Goal: Task Accomplishment & Management: Manage account settings

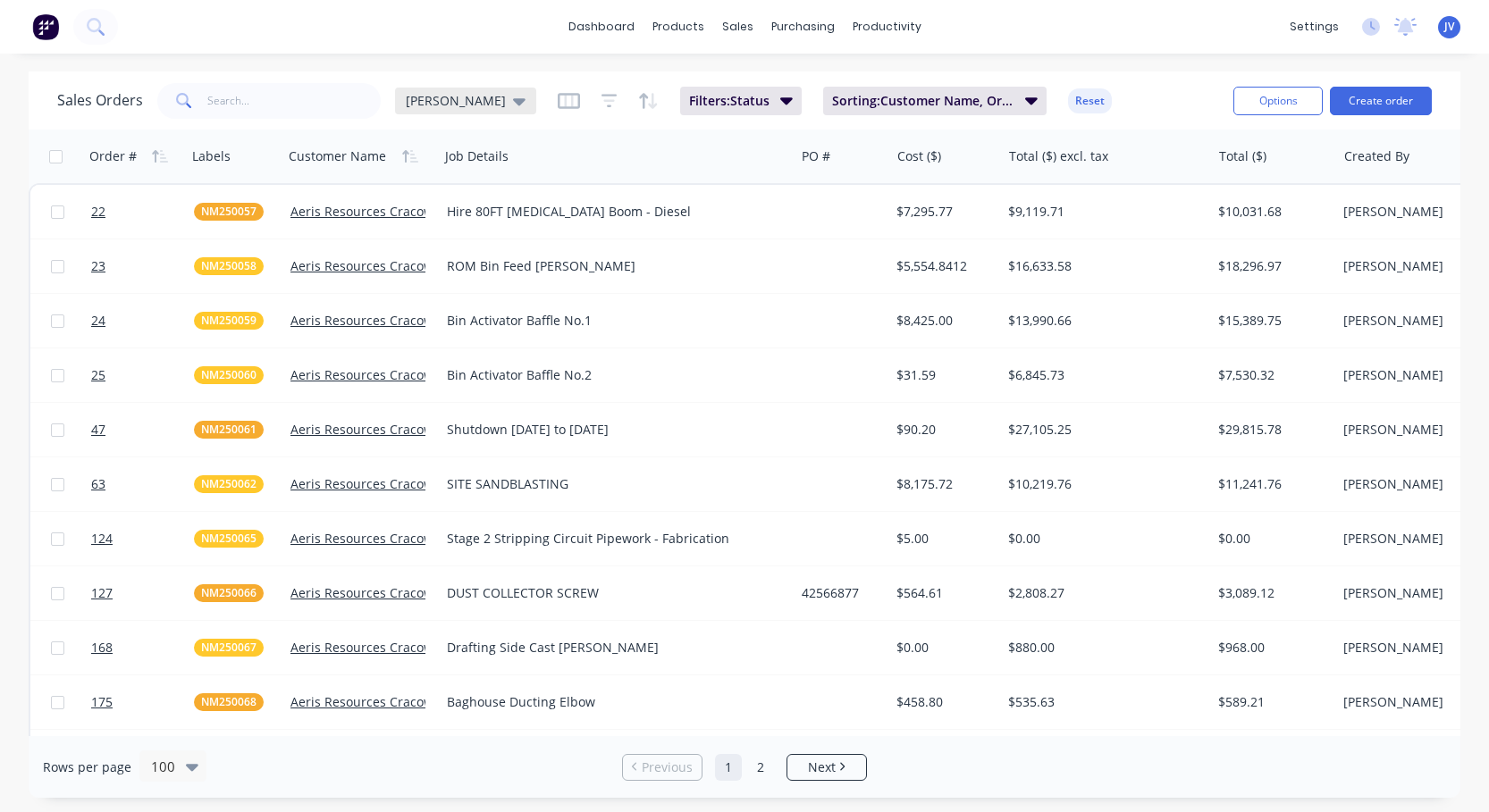
click at [450, 110] on div "[PERSON_NAME]" at bounding box center [466, 100] width 141 height 27
click at [558, 106] on g "button" at bounding box center [569, 101] width 22 height 17
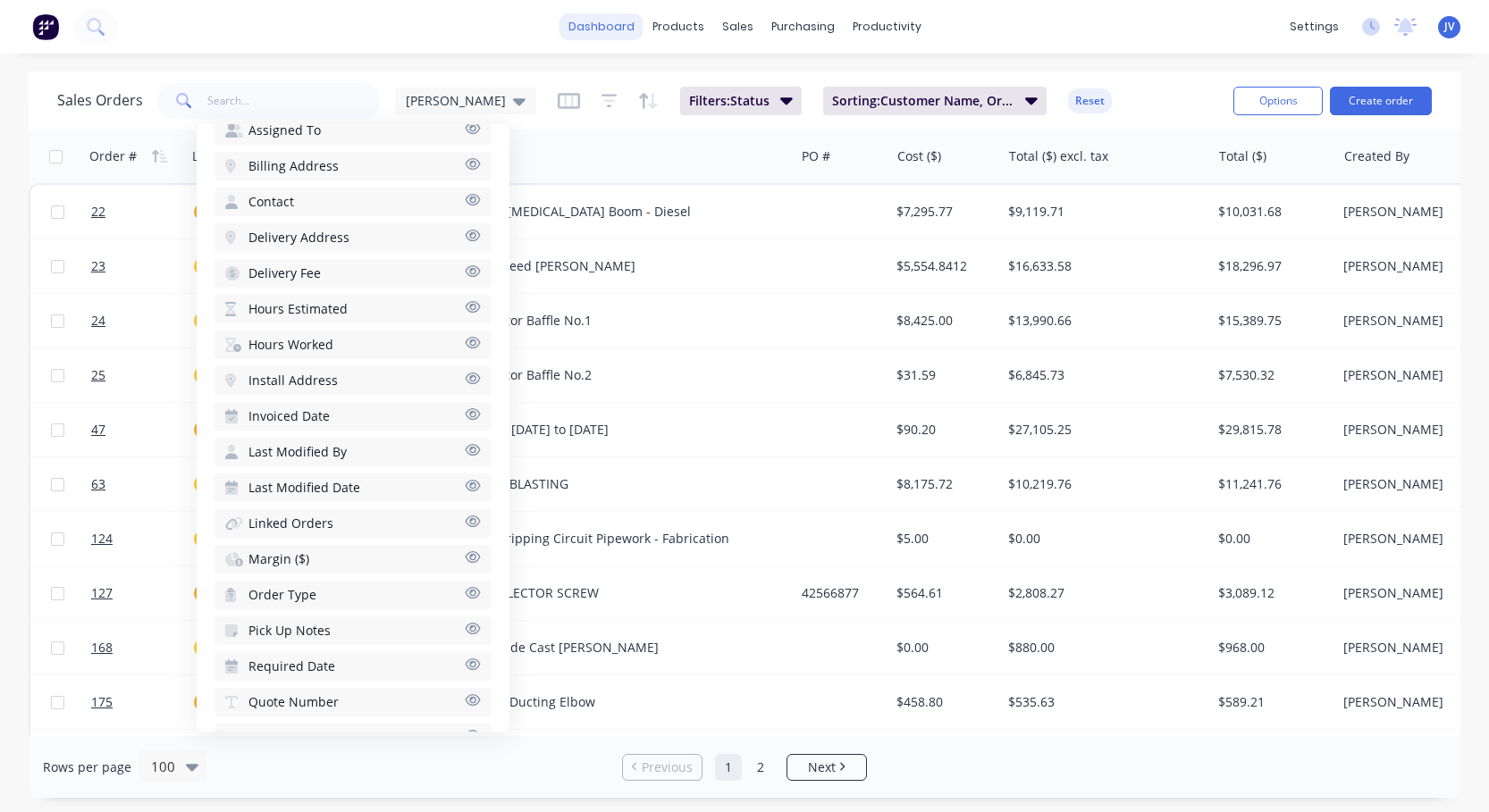
scroll to position [605, 0]
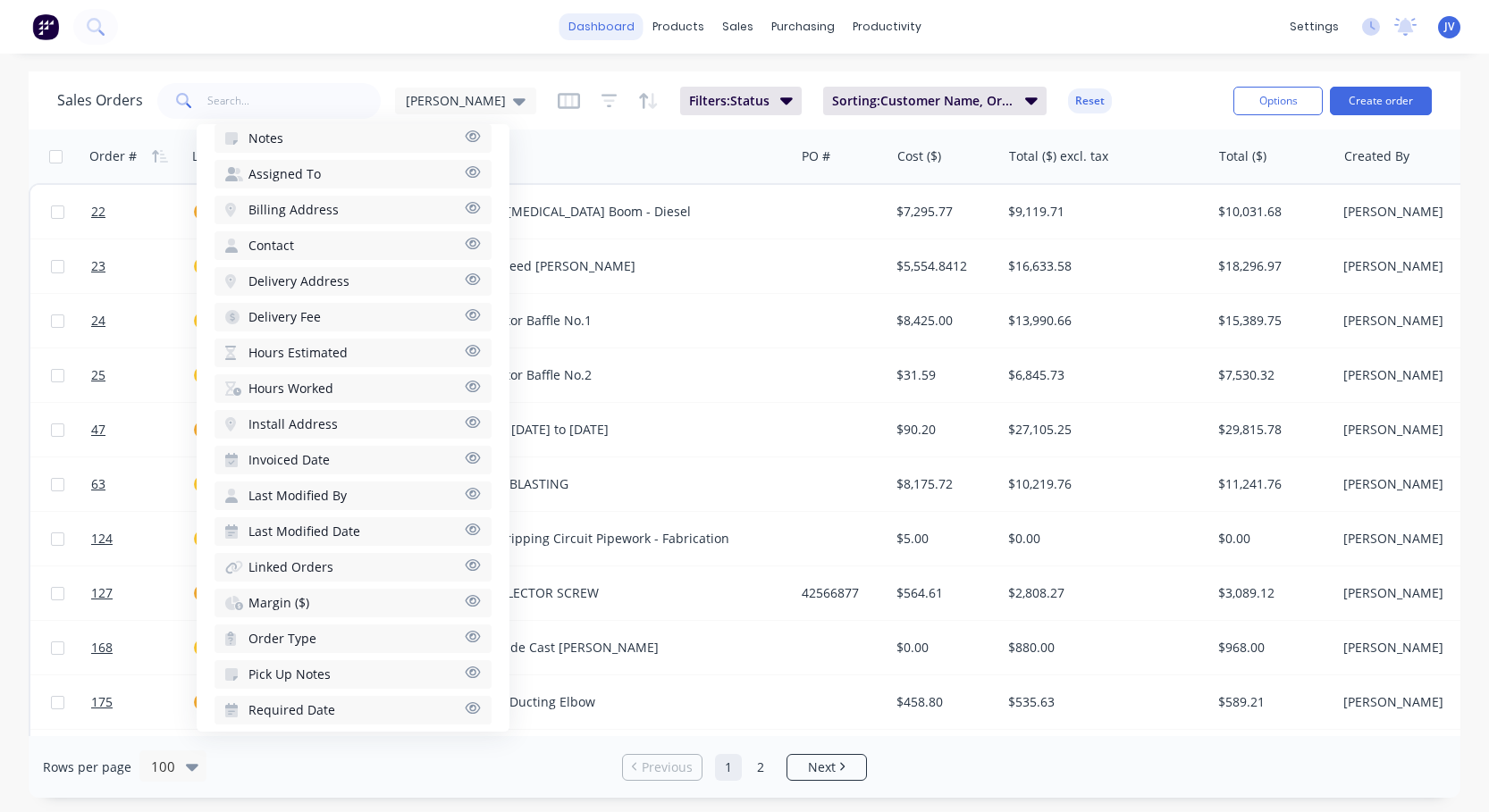
click at [635, 22] on link "dashboard" at bounding box center [601, 27] width 84 height 27
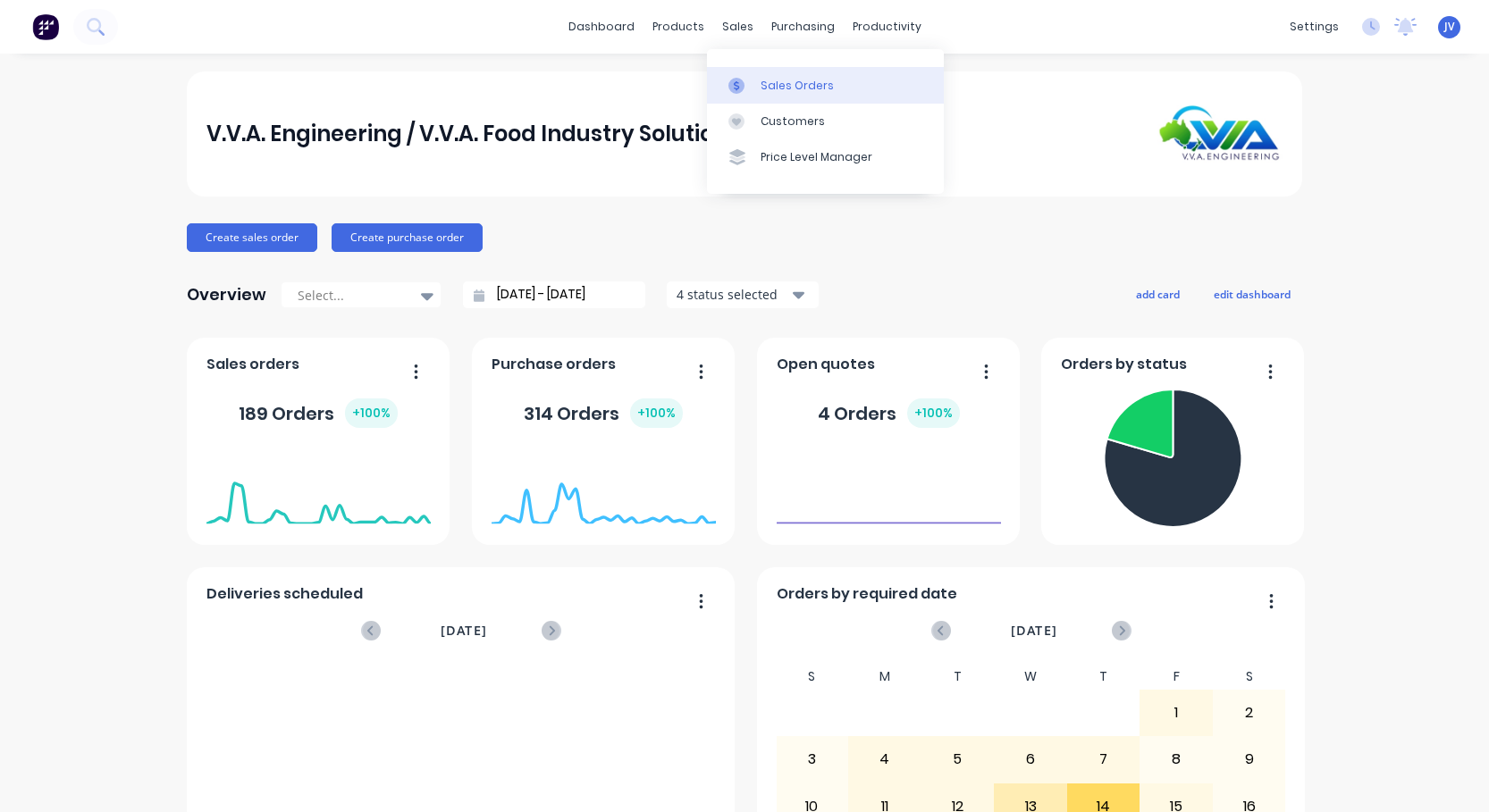
click at [785, 95] on link "Sales Orders" at bounding box center [825, 85] width 237 height 36
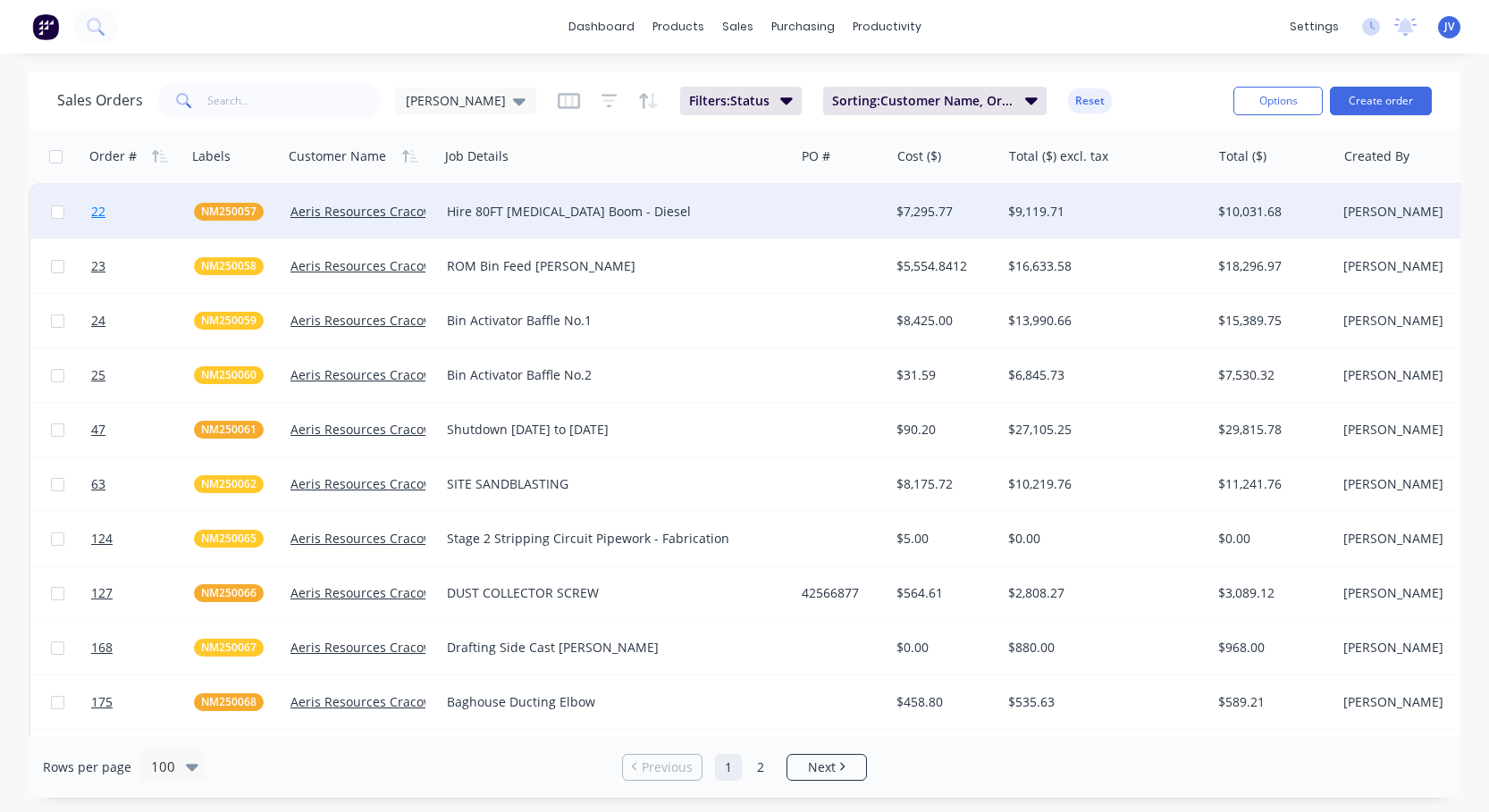
click at [108, 205] on link "22" at bounding box center [142, 211] width 103 height 53
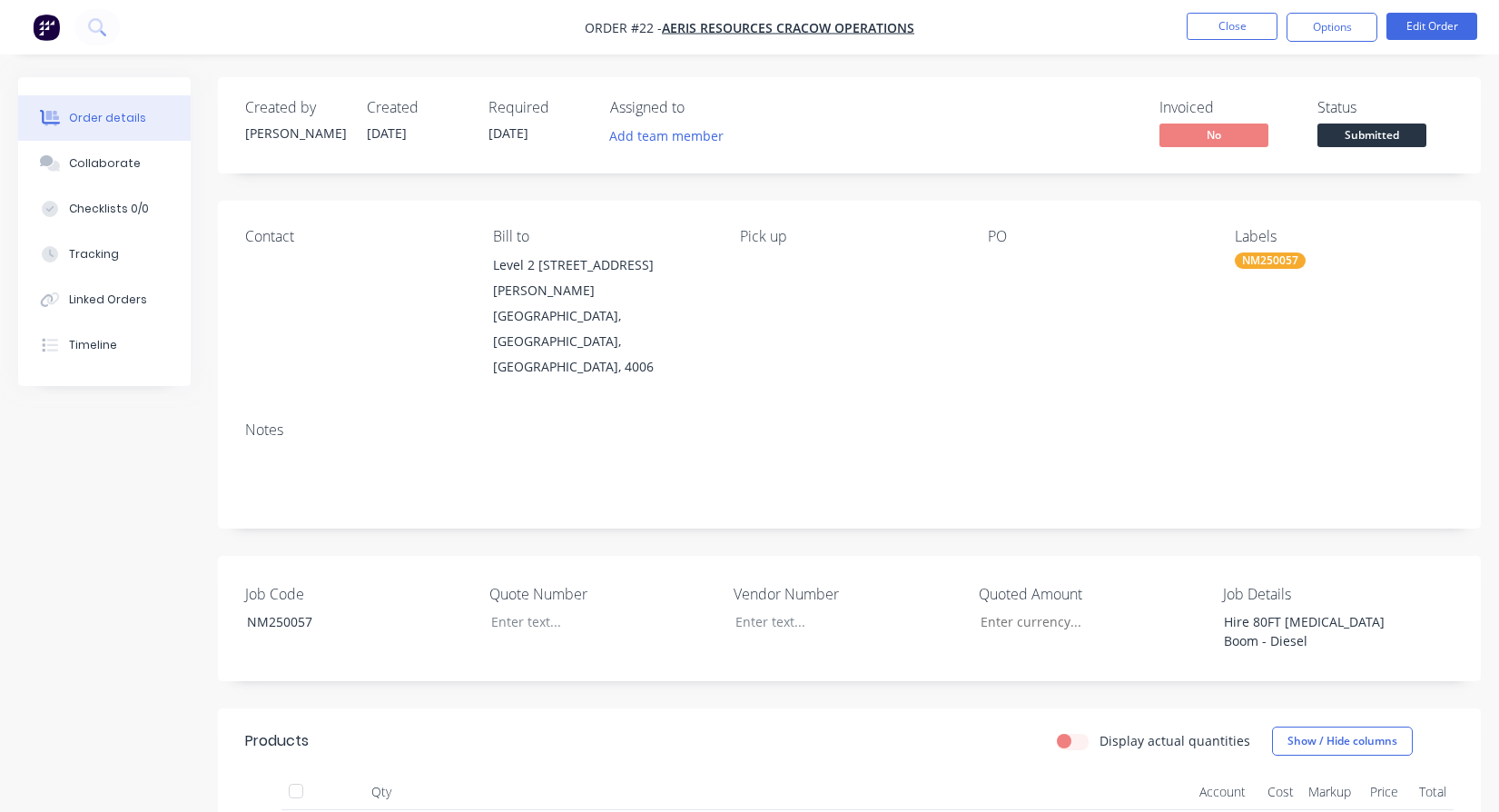
click at [1216, 44] on nav "Order #22 - Aeris Resources Cracow Operations Close Options Edit Order" at bounding box center [750, 27] width 1499 height 54
click at [1239, 23] on button "Close" at bounding box center [1231, 26] width 91 height 27
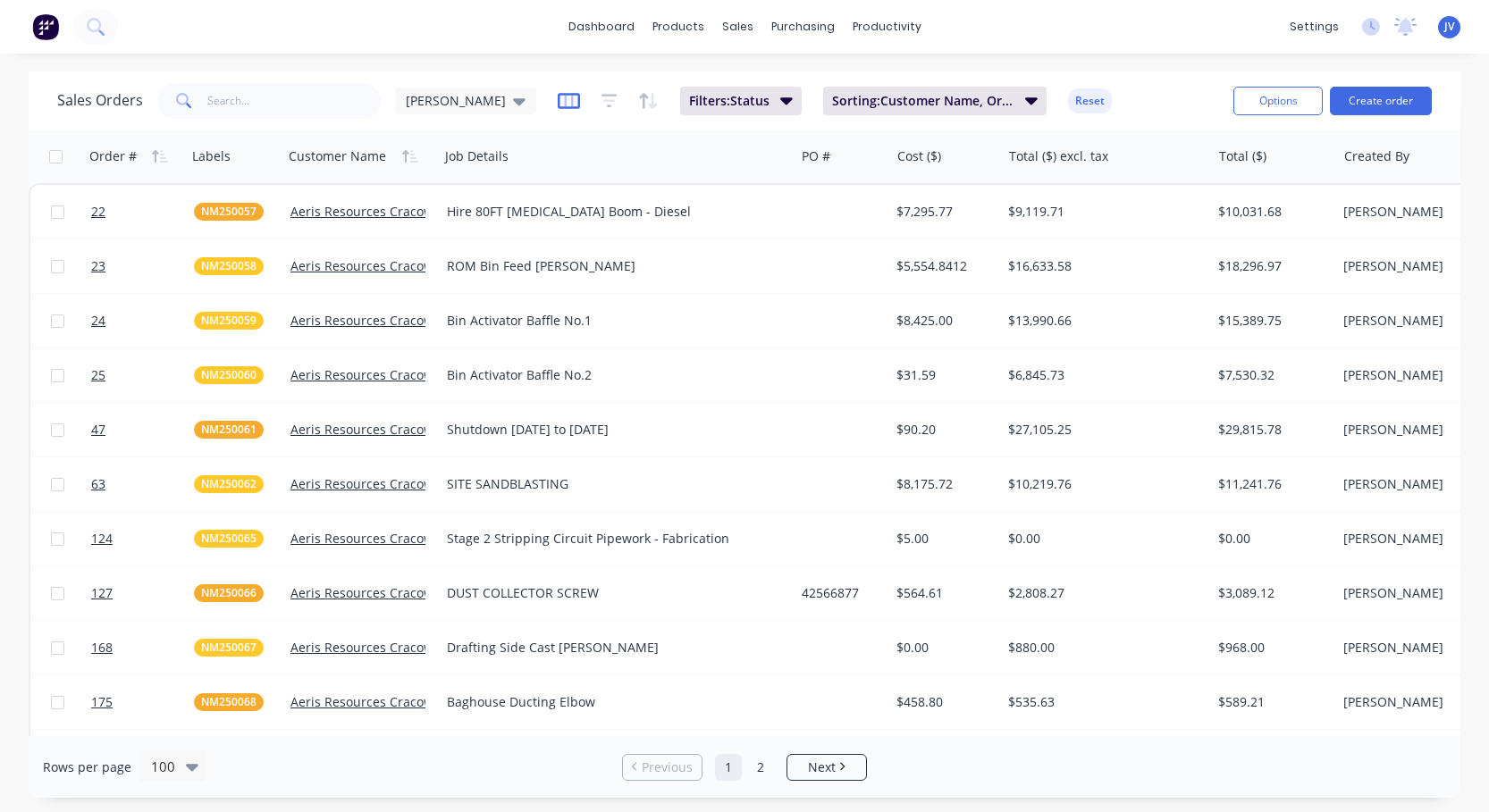
click at [558, 93] on icon "button" at bounding box center [569, 101] width 22 height 17
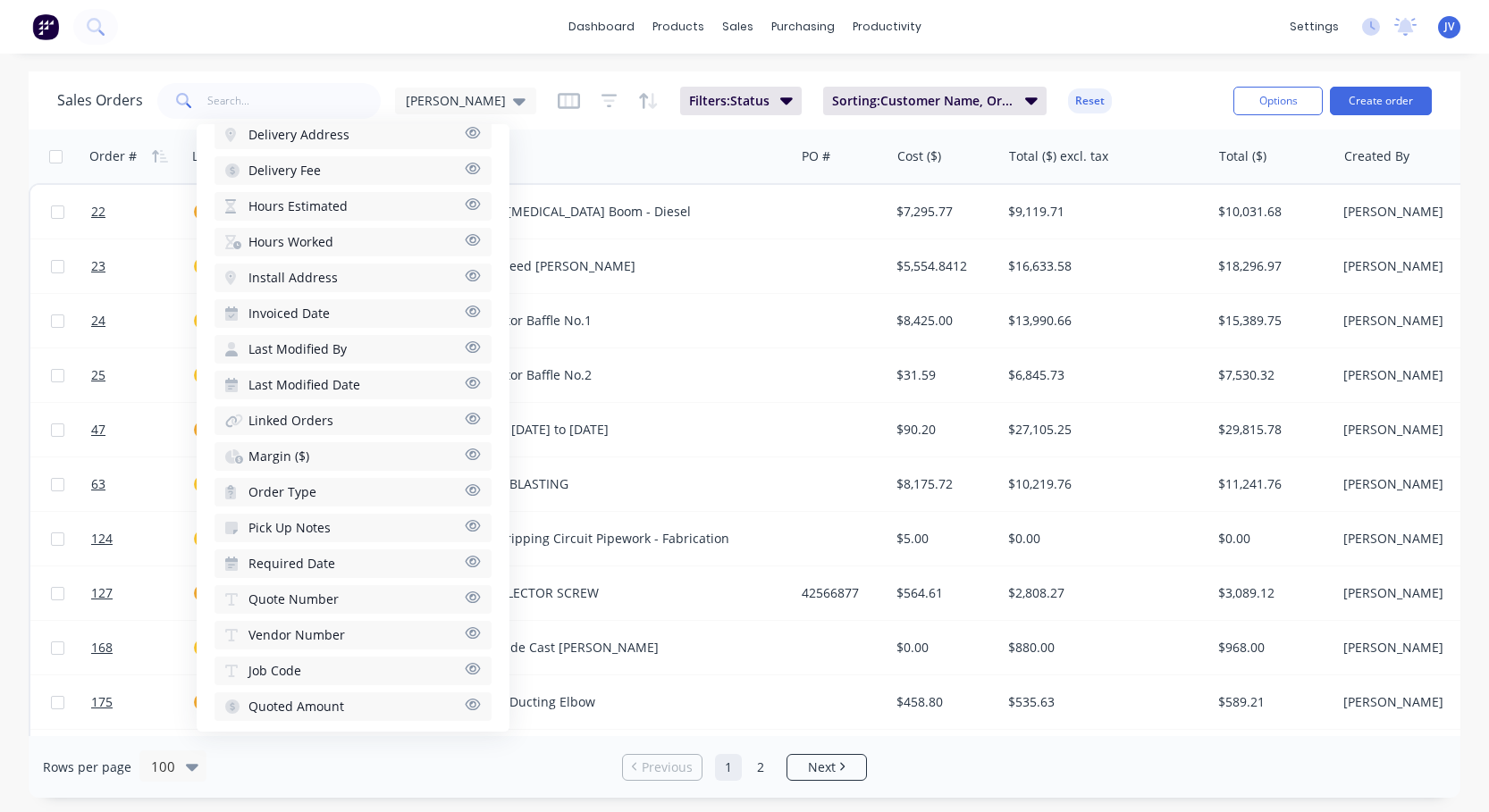
scroll to position [767, 0]
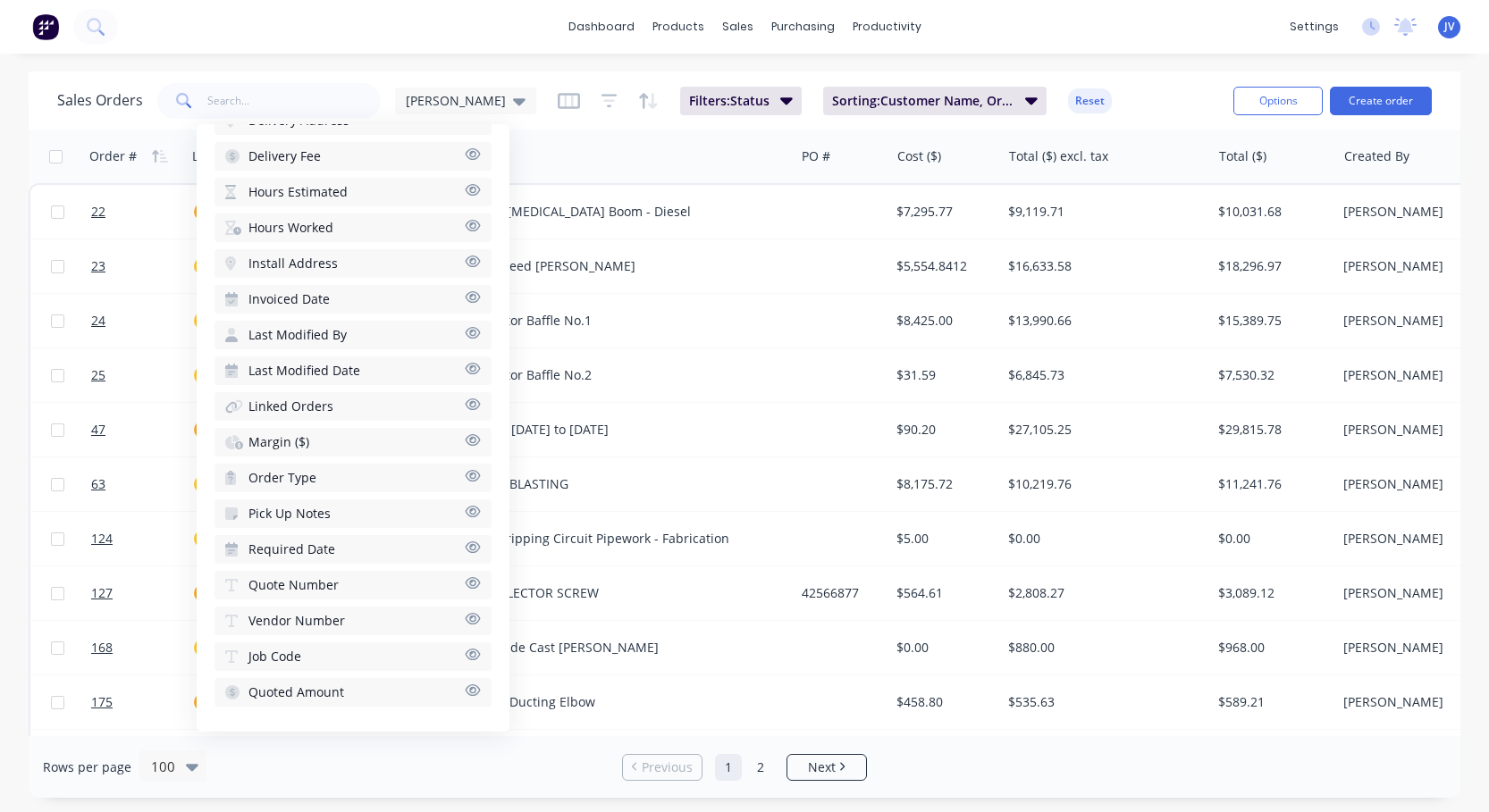
click at [466, 689] on icon "button" at bounding box center [473, 690] width 16 height 12
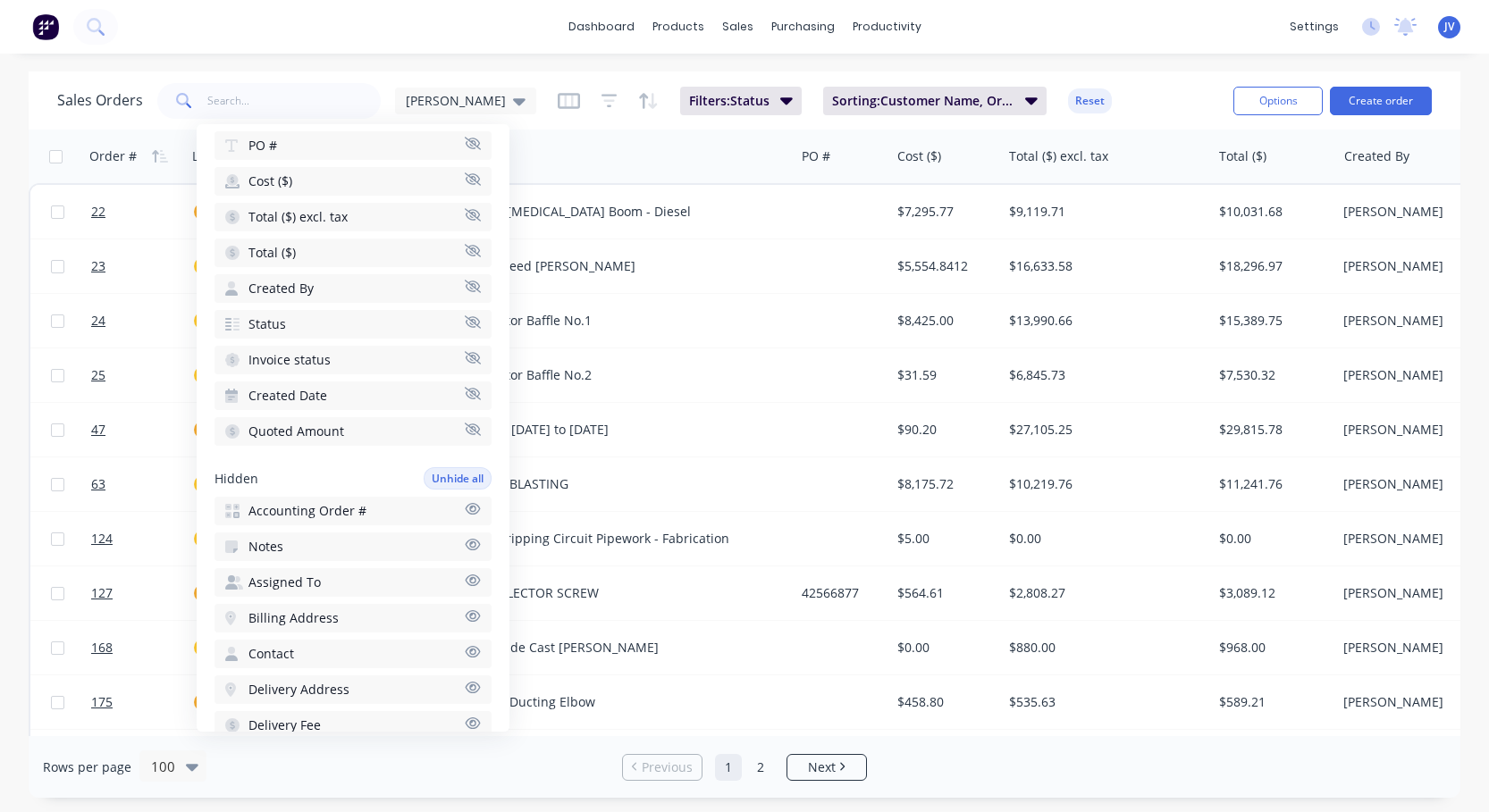
scroll to position [231, 0]
click at [465, 251] on icon "button" at bounding box center [473, 253] width 17 height 13
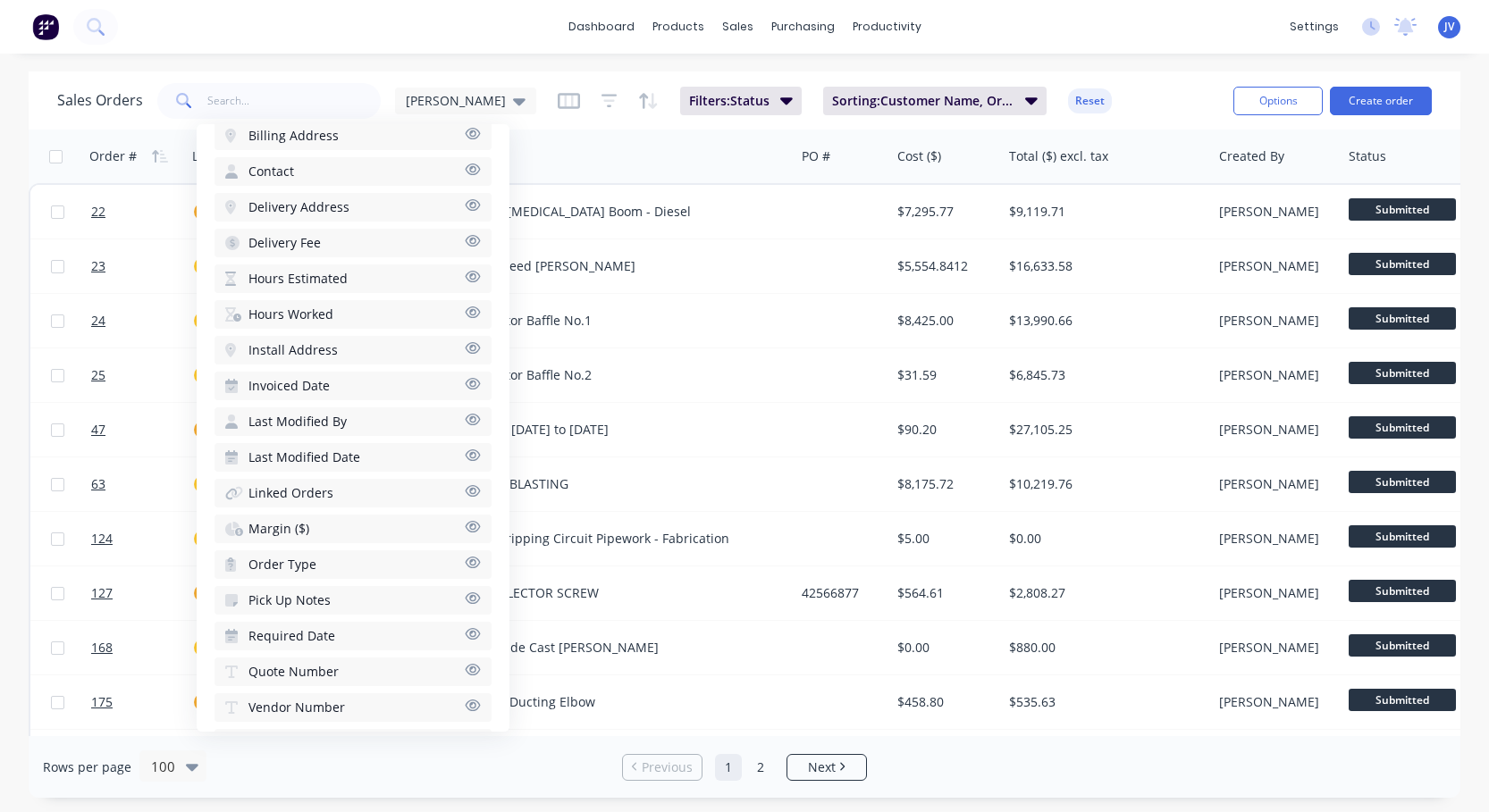
scroll to position [767, 0]
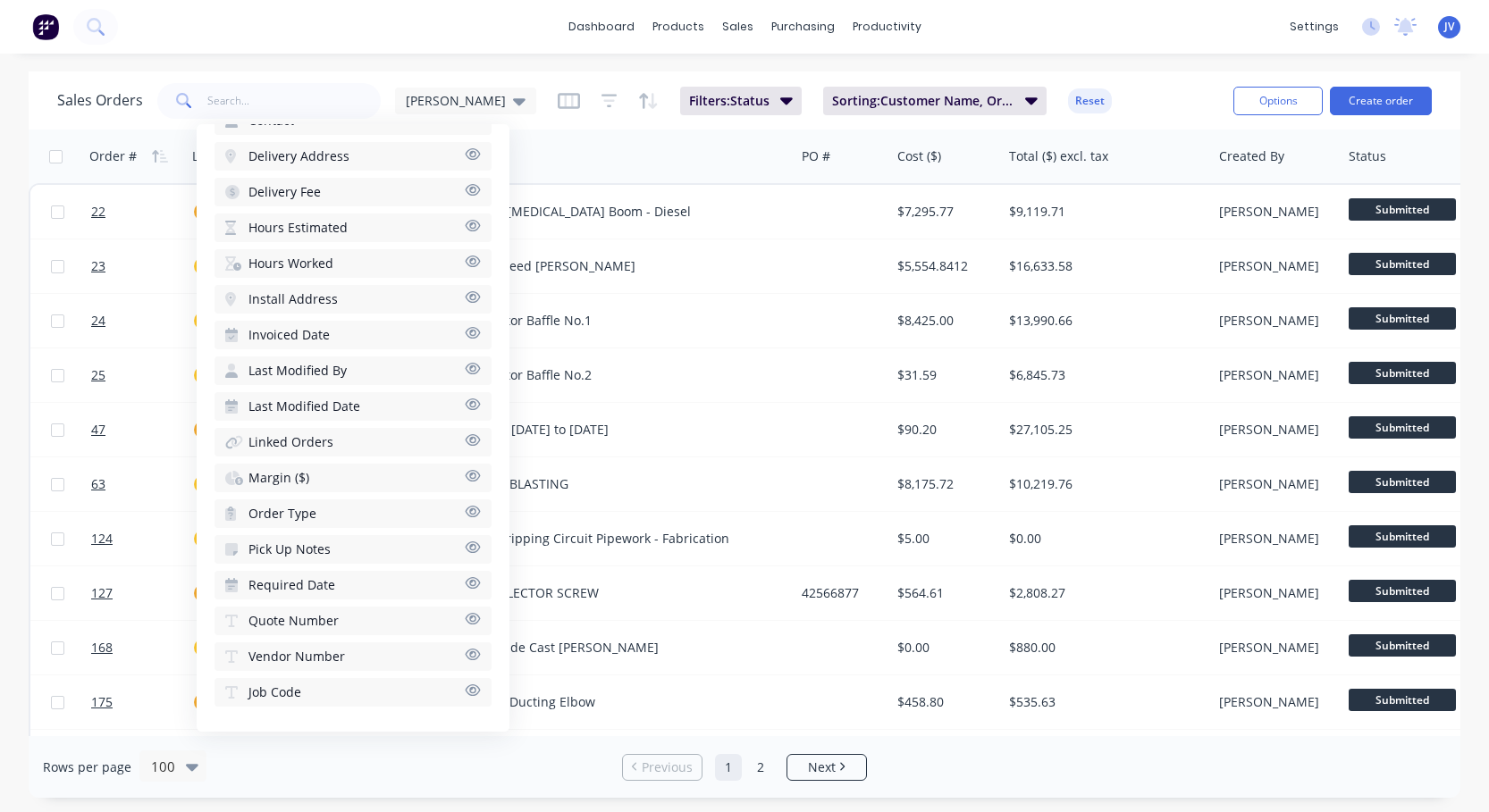
click at [465, 692] on icon "button" at bounding box center [473, 690] width 17 height 14
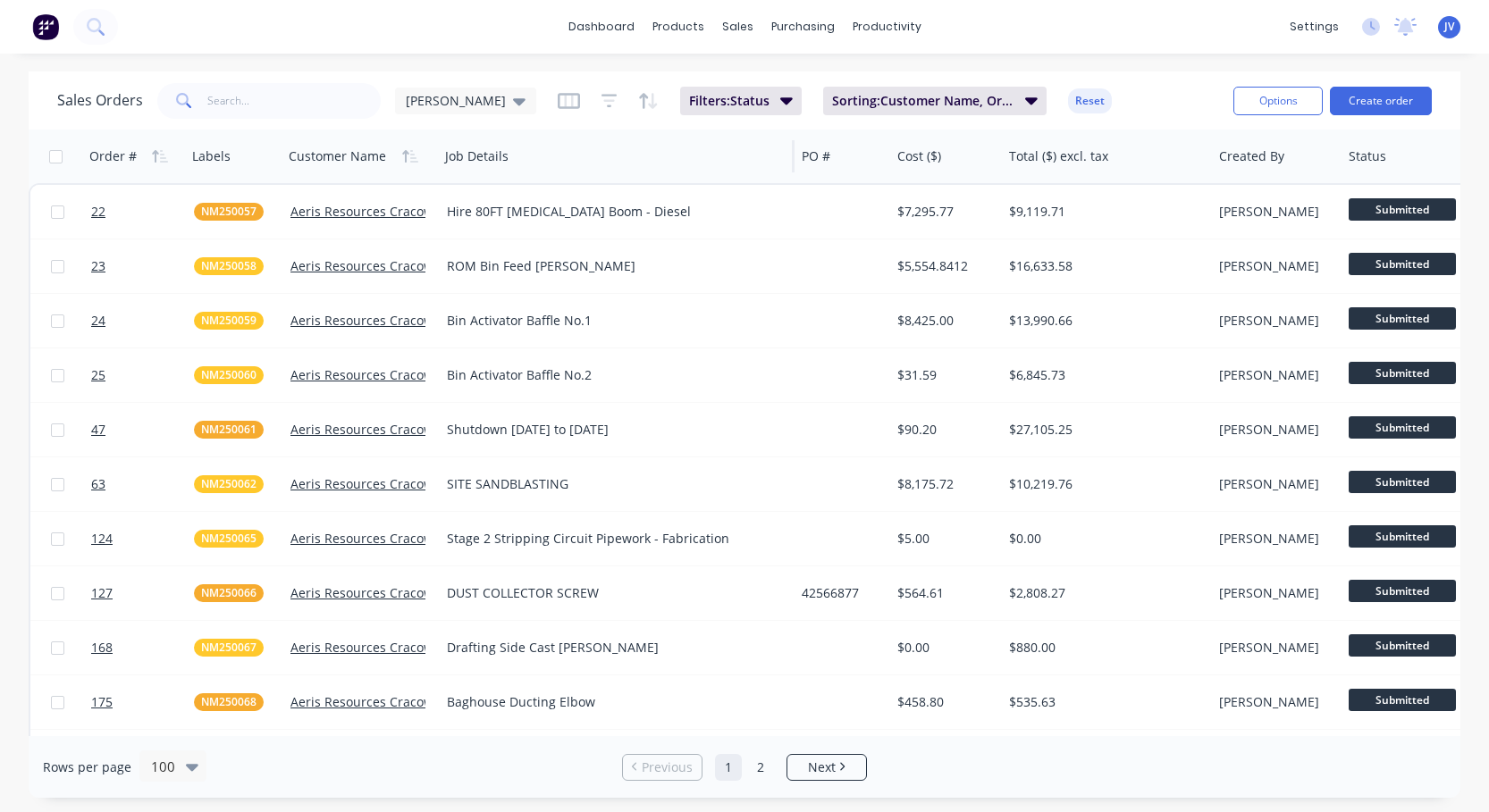
click at [578, 133] on div "Job Details" at bounding box center [616, 156] width 356 height 53
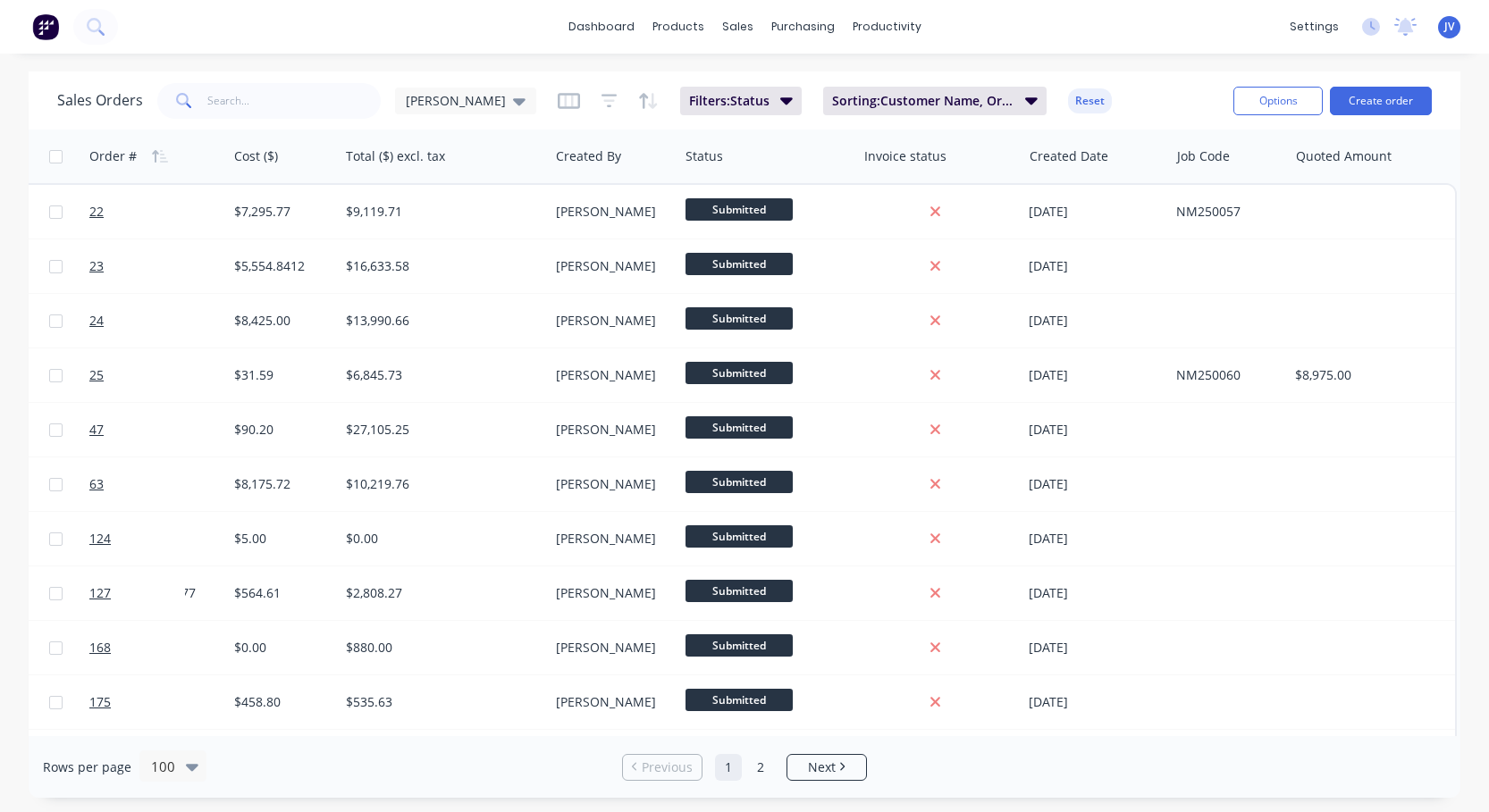
scroll to position [0, 663]
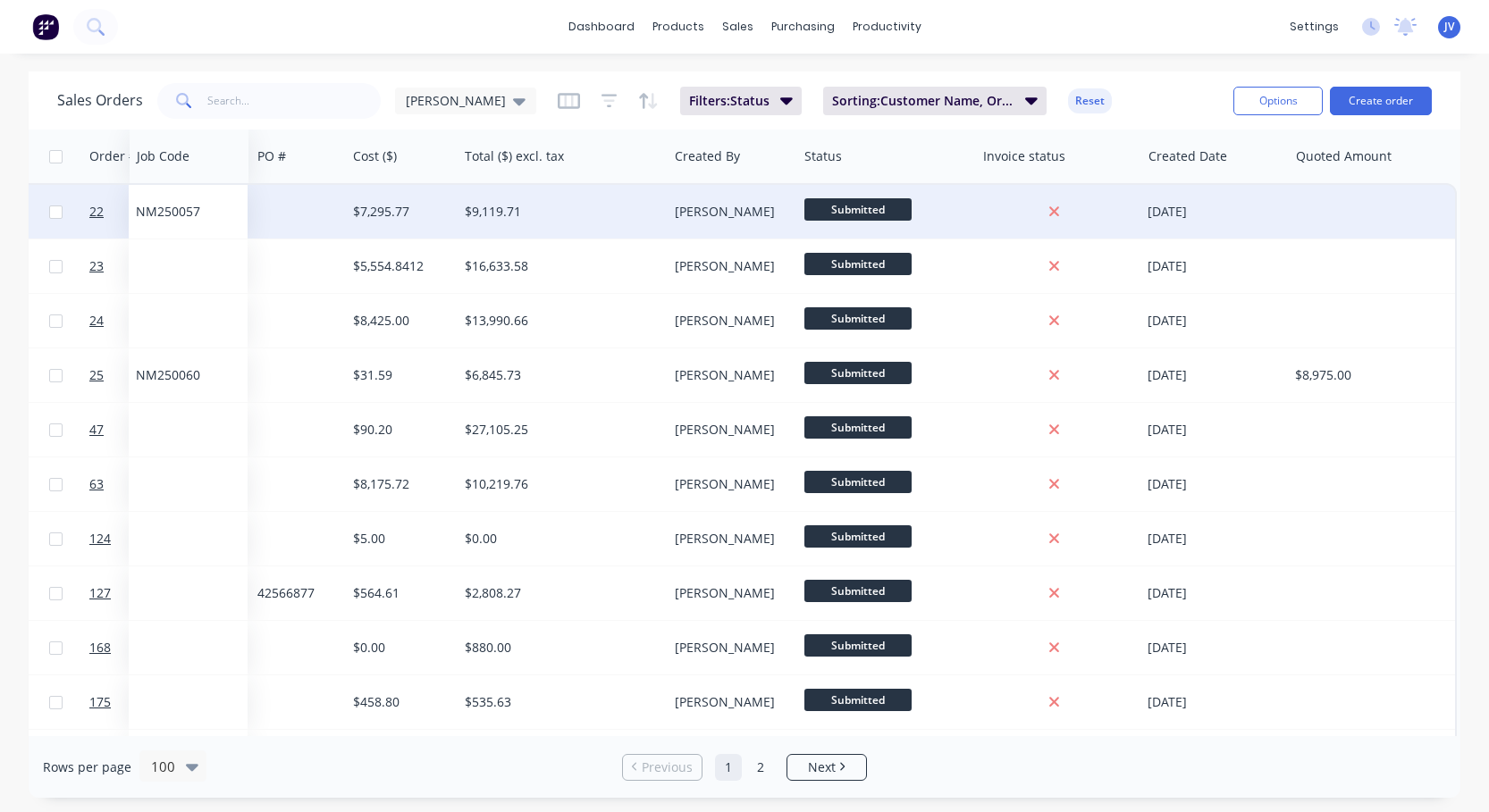
drag, startPoint x: 1220, startPoint y: 155, endPoint x: 213, endPoint y: 197, distance: 1007.9
click at [0, 0] on div at bounding box center [0, 0] width 0 height 0
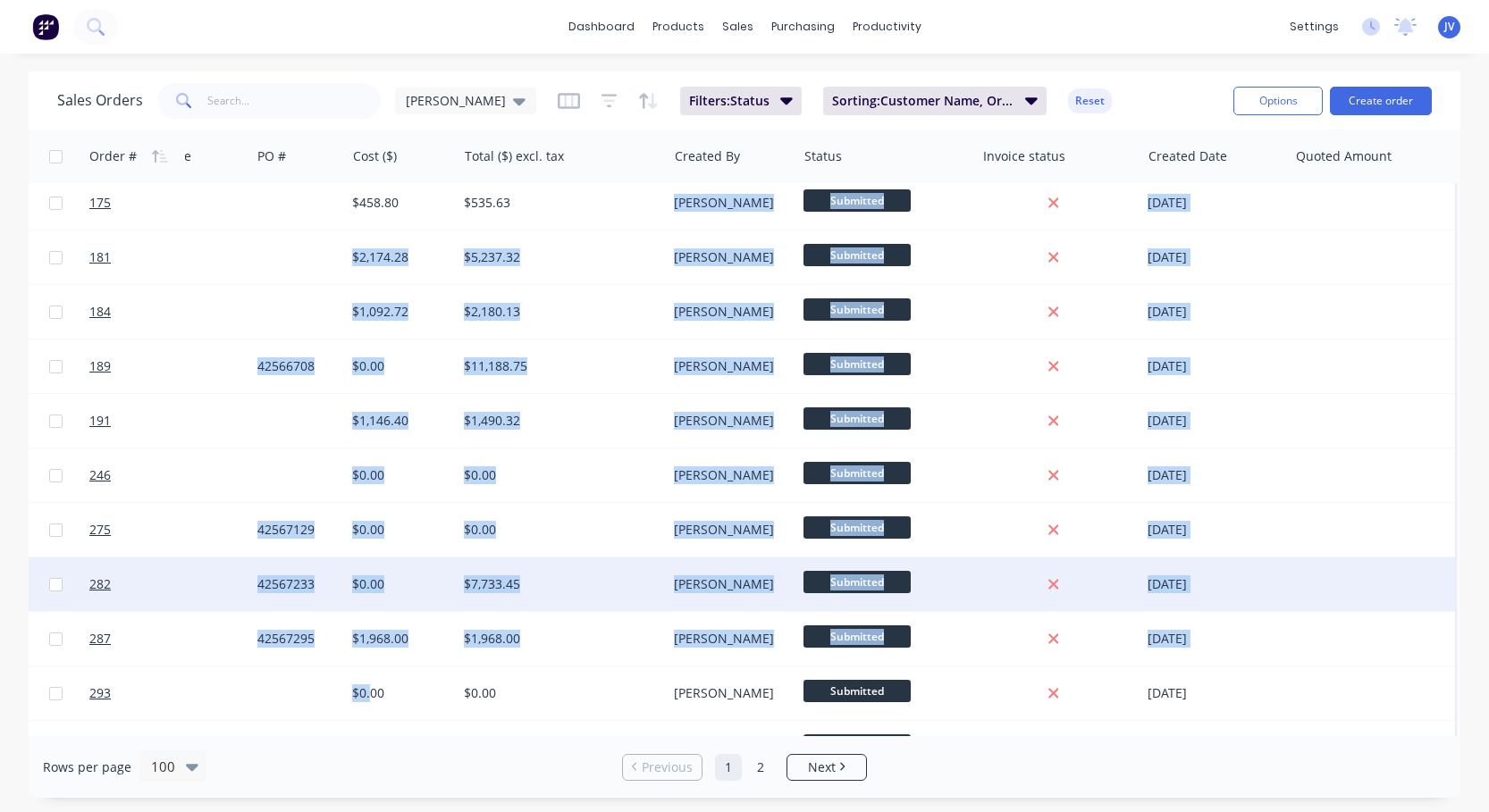
drag, startPoint x: 565, startPoint y: 727, endPoint x: 374, endPoint y: 720, distance: 191.1
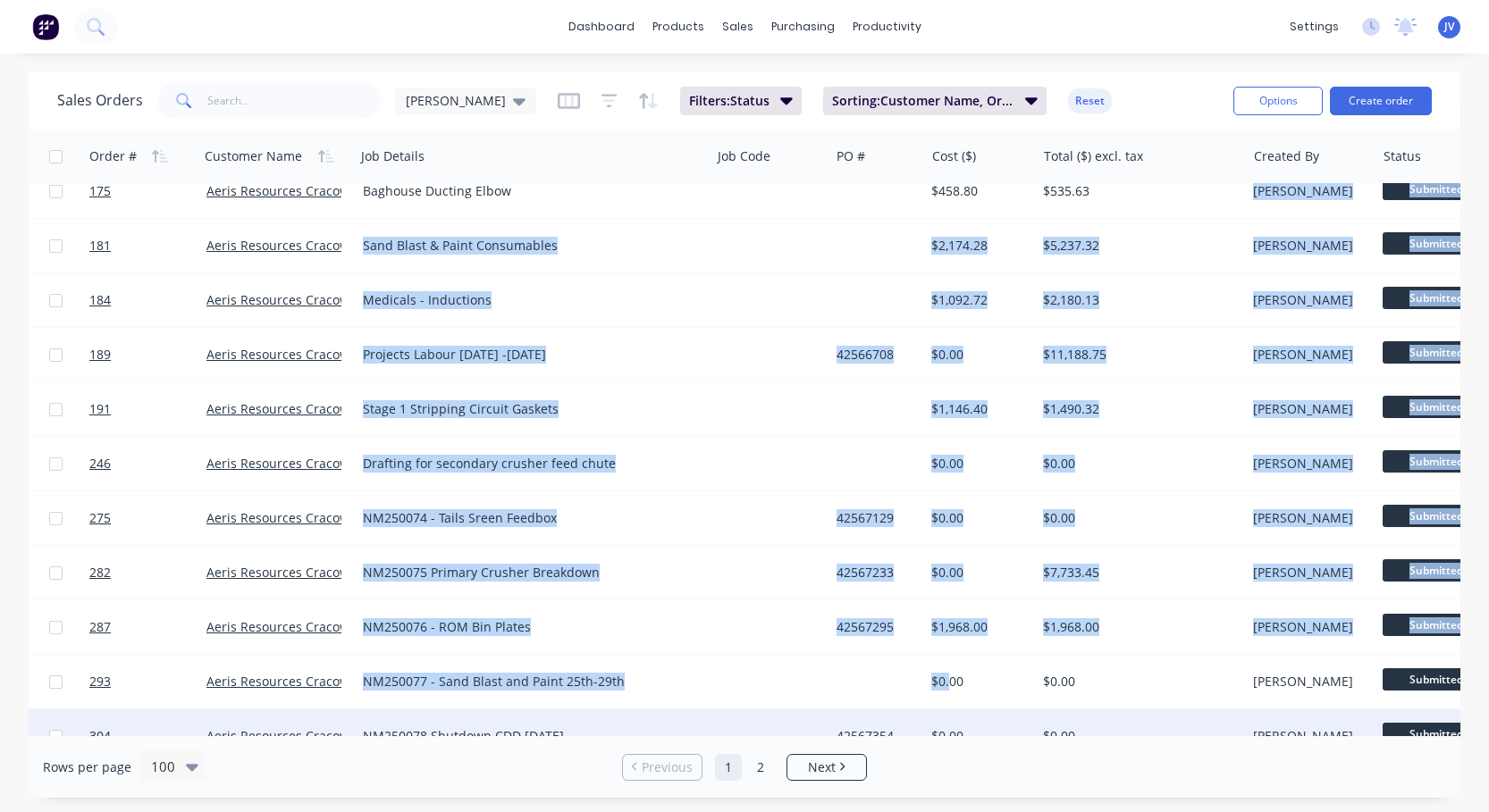
scroll to position [511, 0]
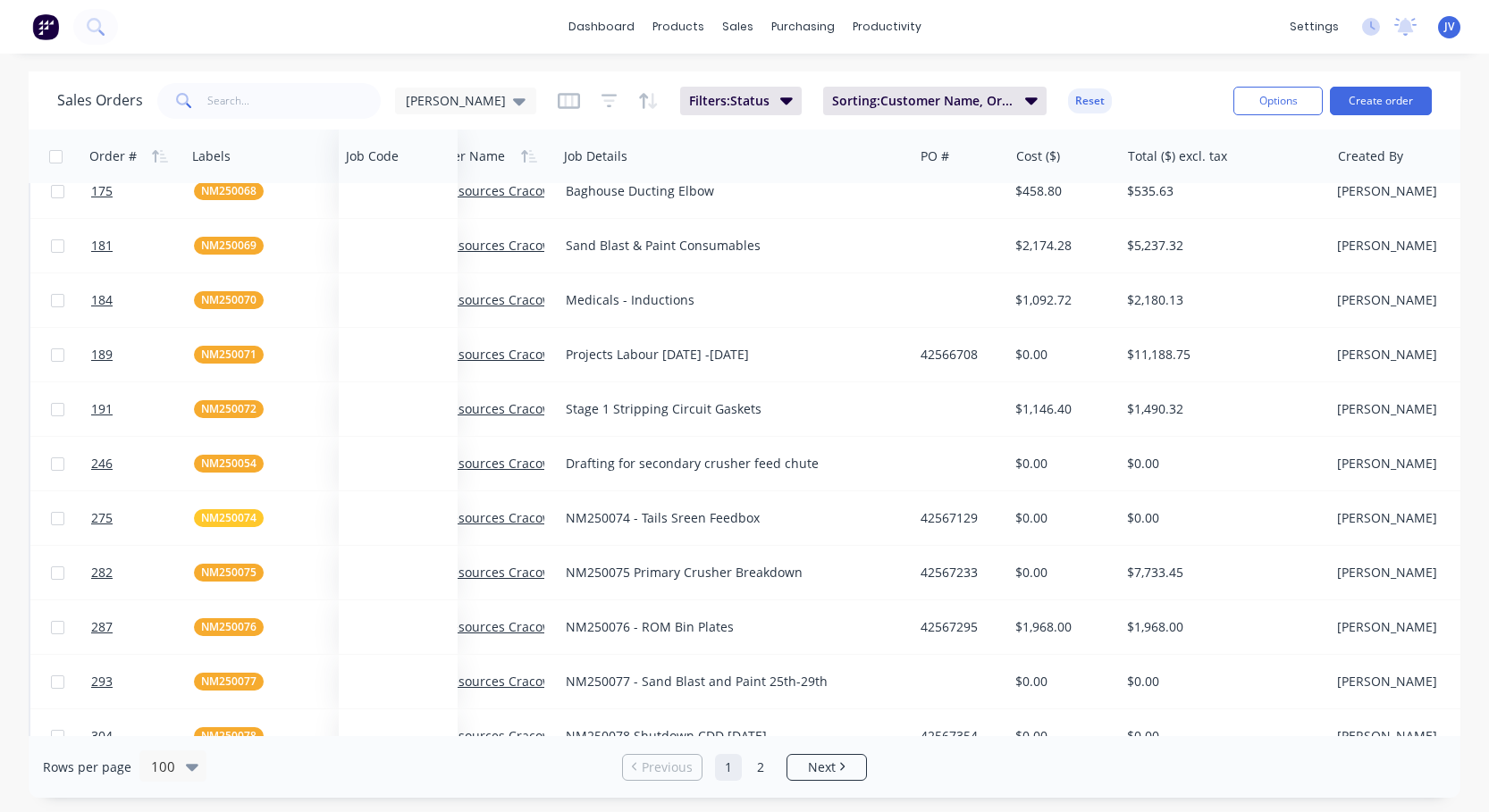
drag, startPoint x: 851, startPoint y: 161, endPoint x: 393, endPoint y: 150, distance: 458.1
click at [0, 0] on div at bounding box center [0, 0] width 0 height 0
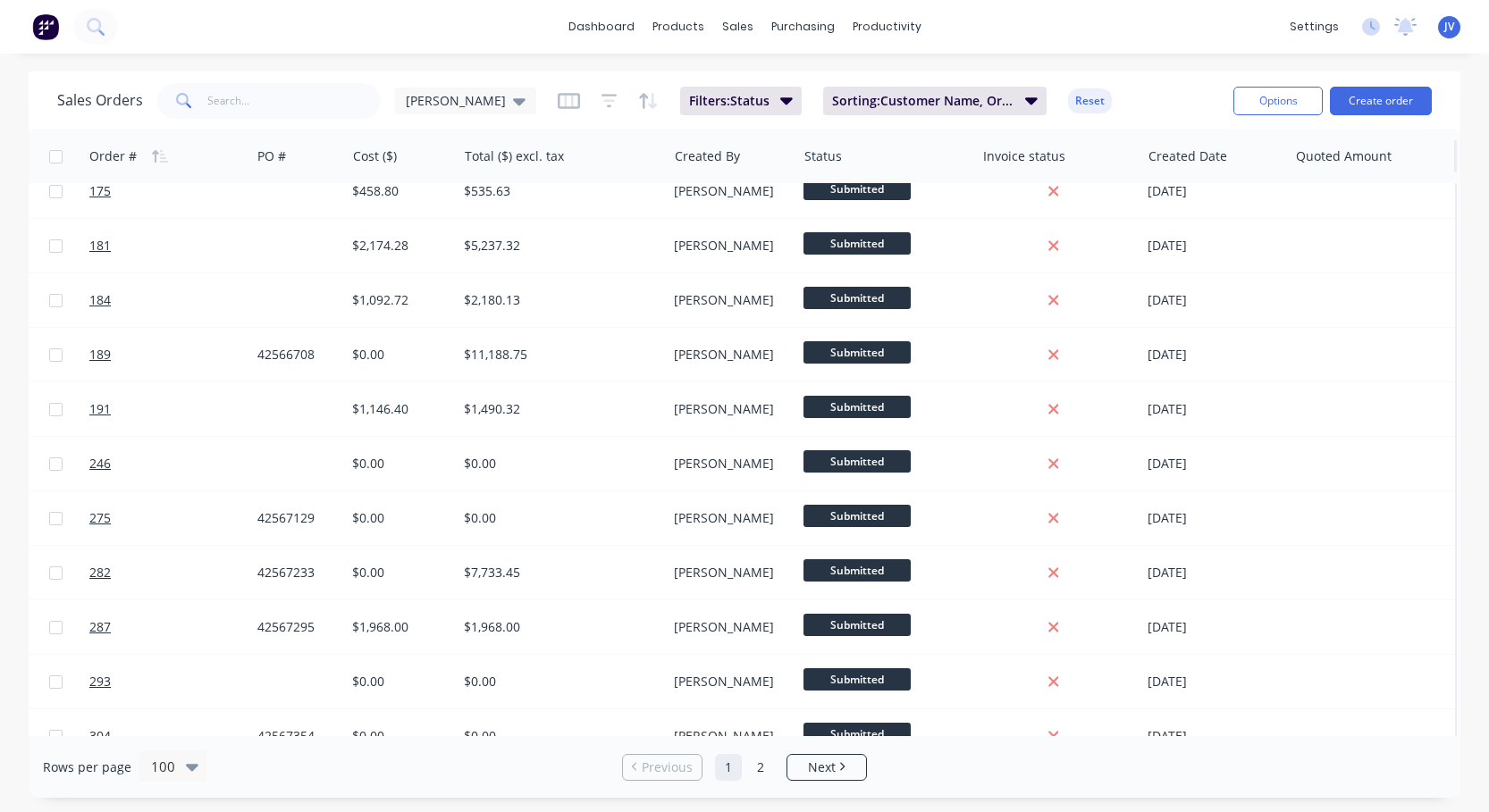
scroll to position [511, 663]
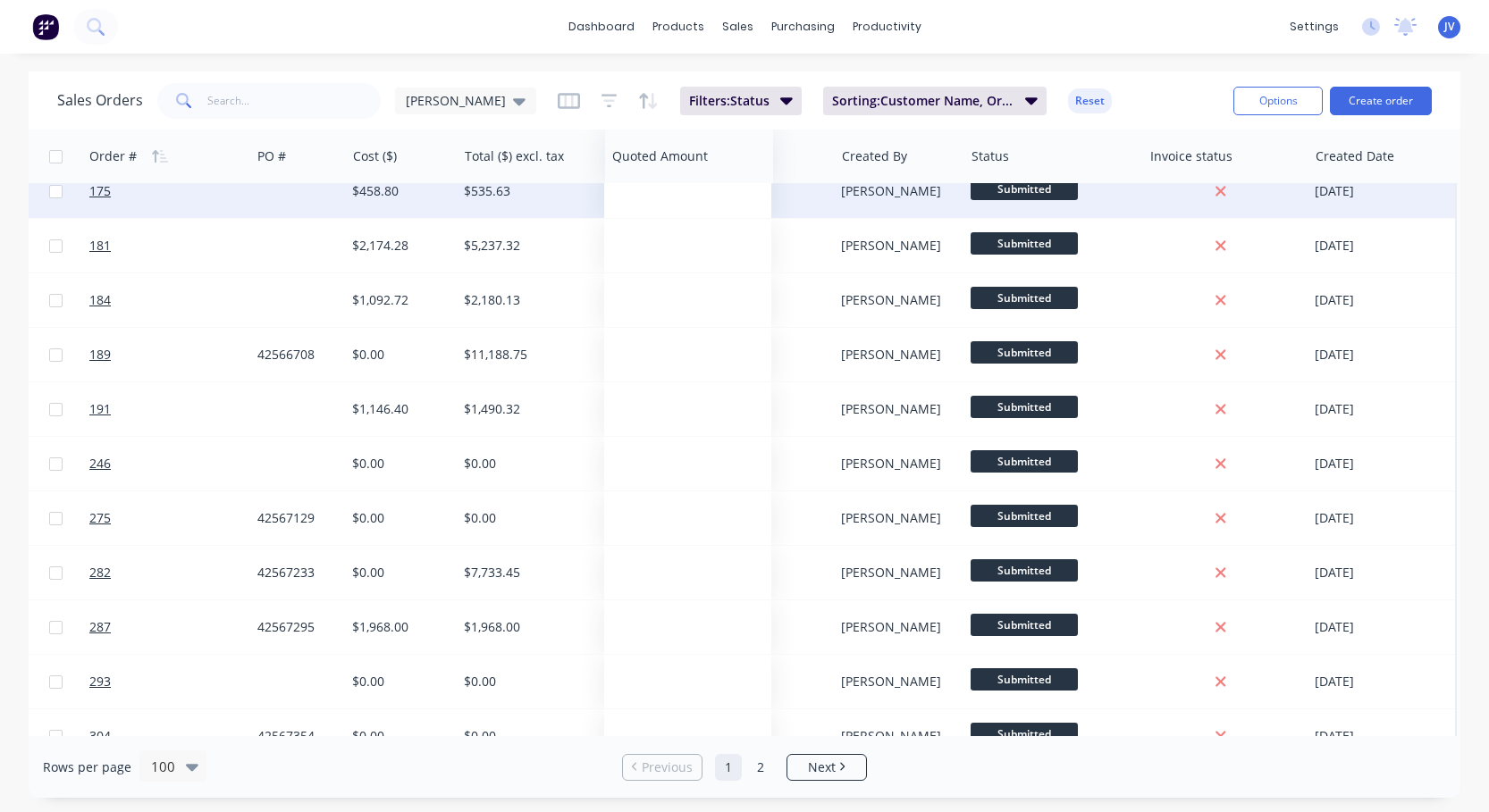
drag, startPoint x: 1342, startPoint y: 157, endPoint x: 659, endPoint y: 195, distance: 684.1
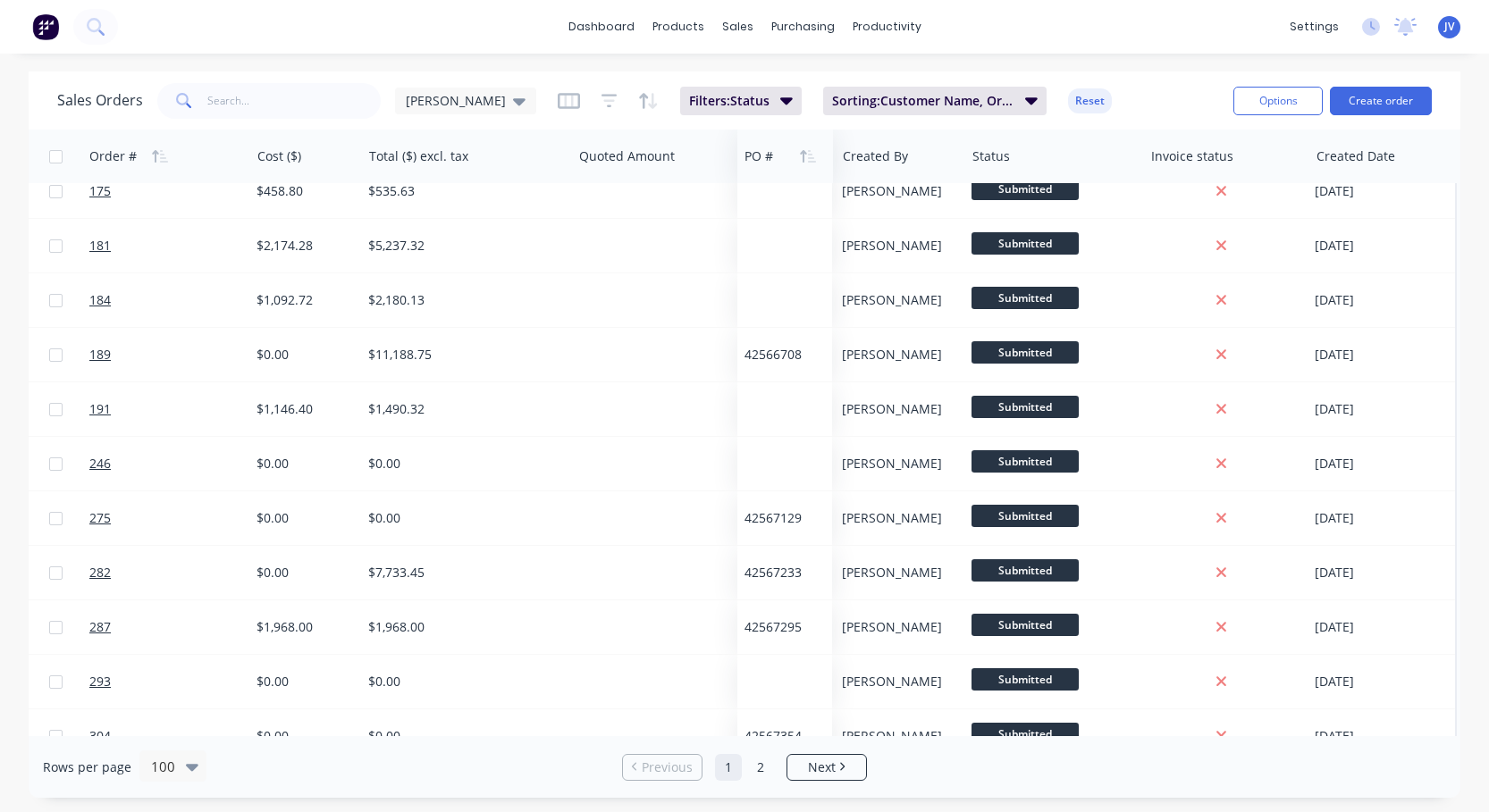
drag, startPoint x: 280, startPoint y: 145, endPoint x: 768, endPoint y: 147, distance: 488.0
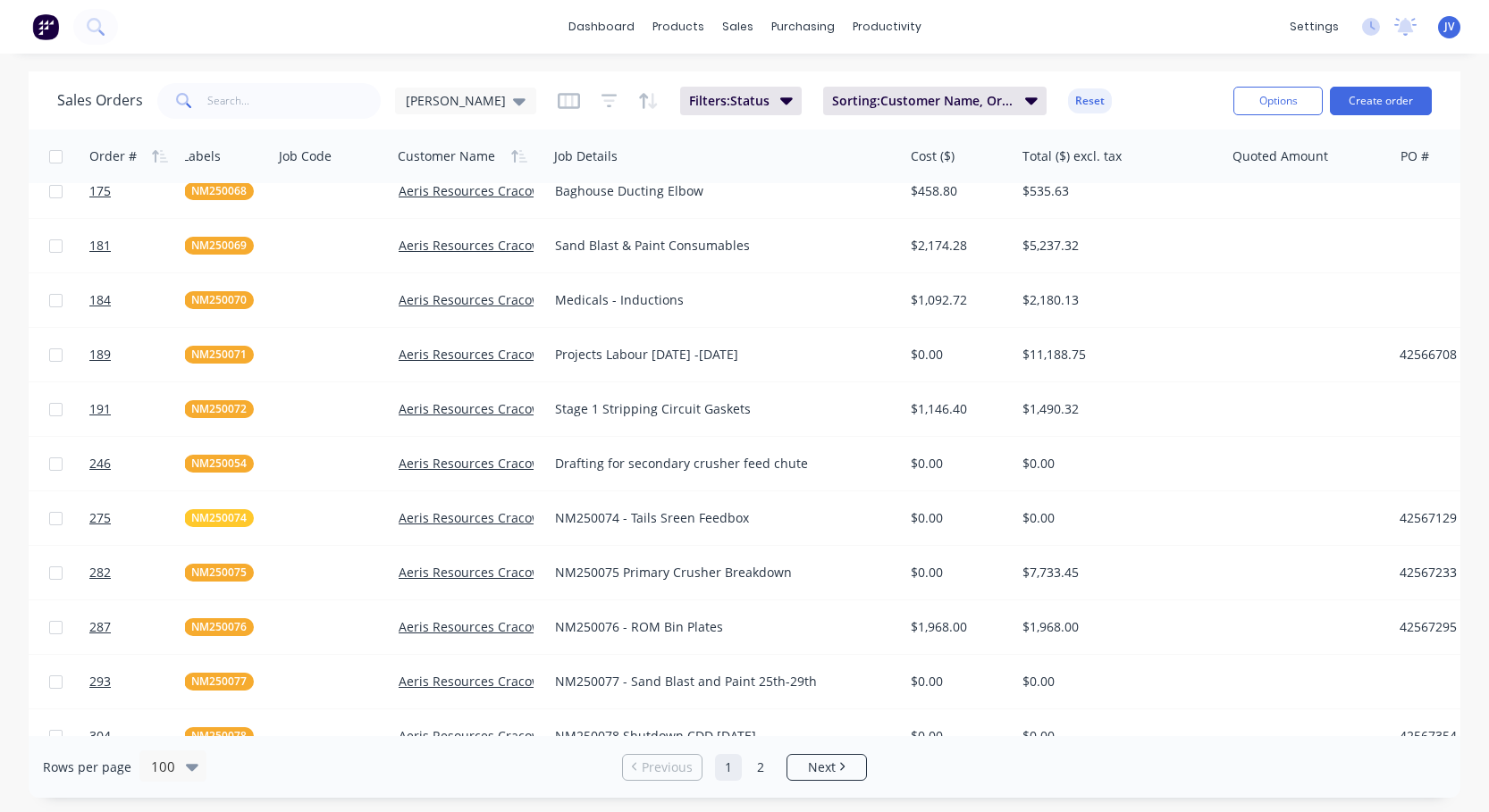
scroll to position [511, 0]
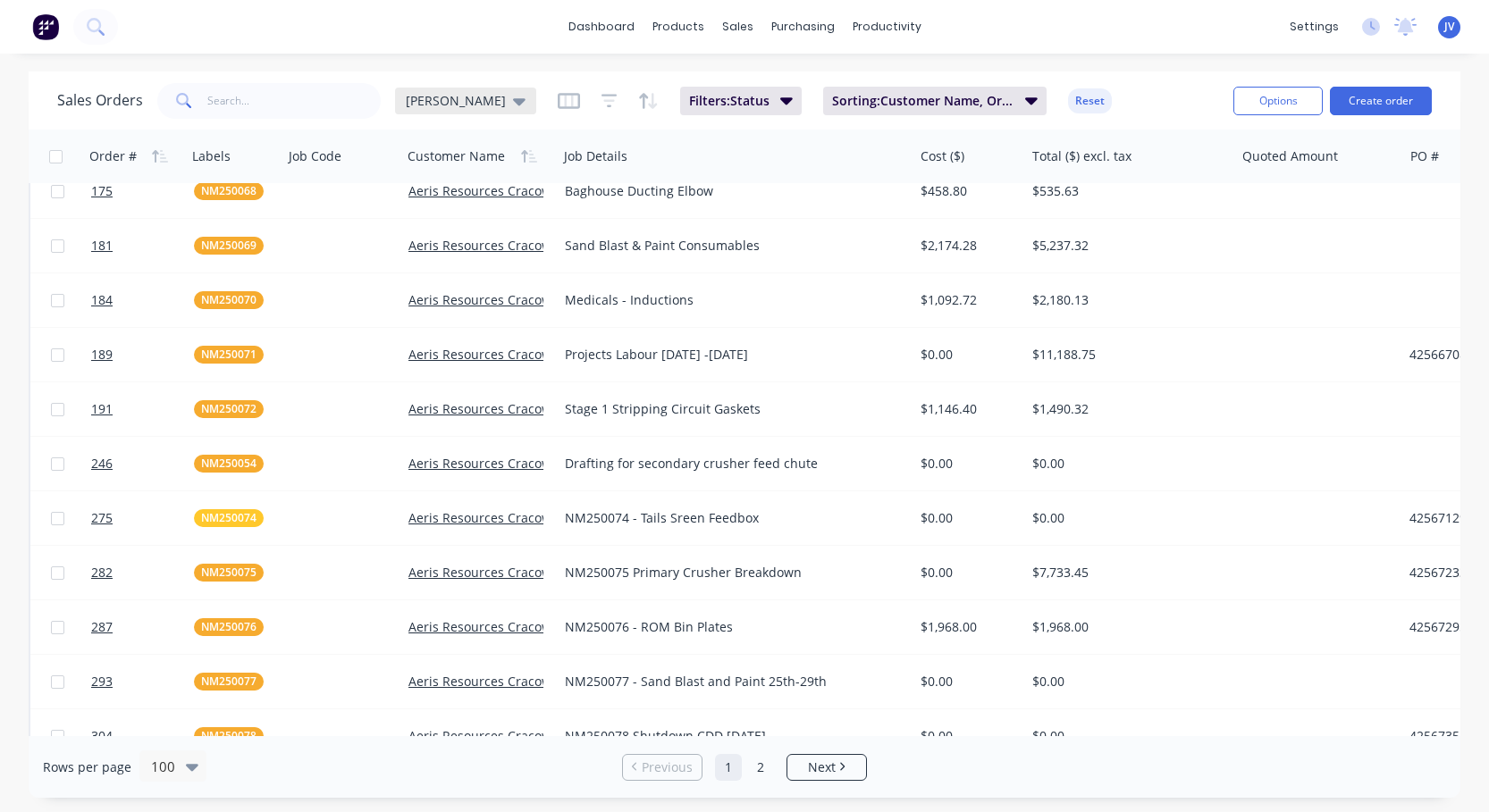
click at [439, 106] on div "[PERSON_NAME]" at bounding box center [466, 101] width 119 height 17
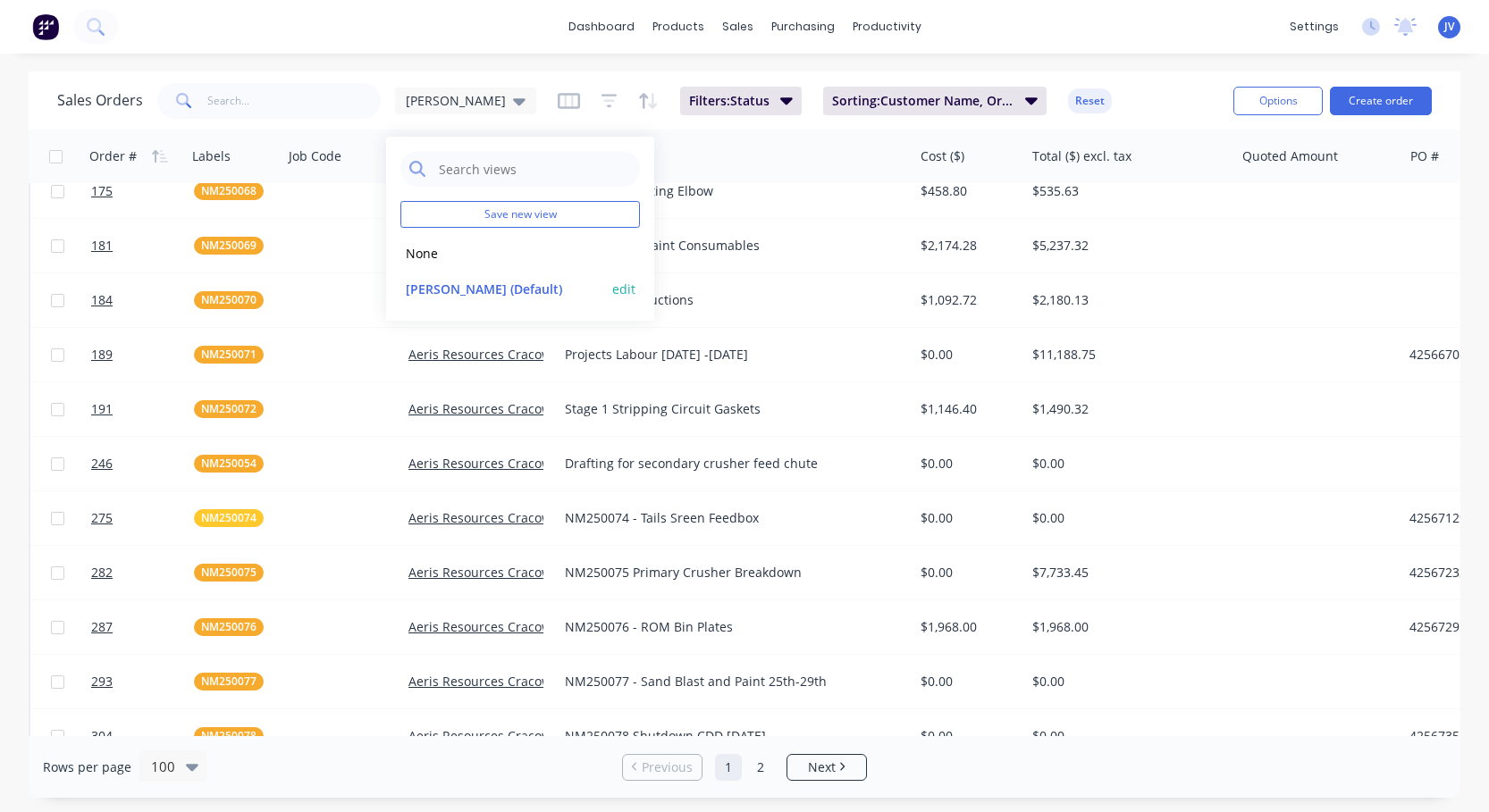
click at [629, 285] on button "edit" at bounding box center [623, 288] width 23 height 18
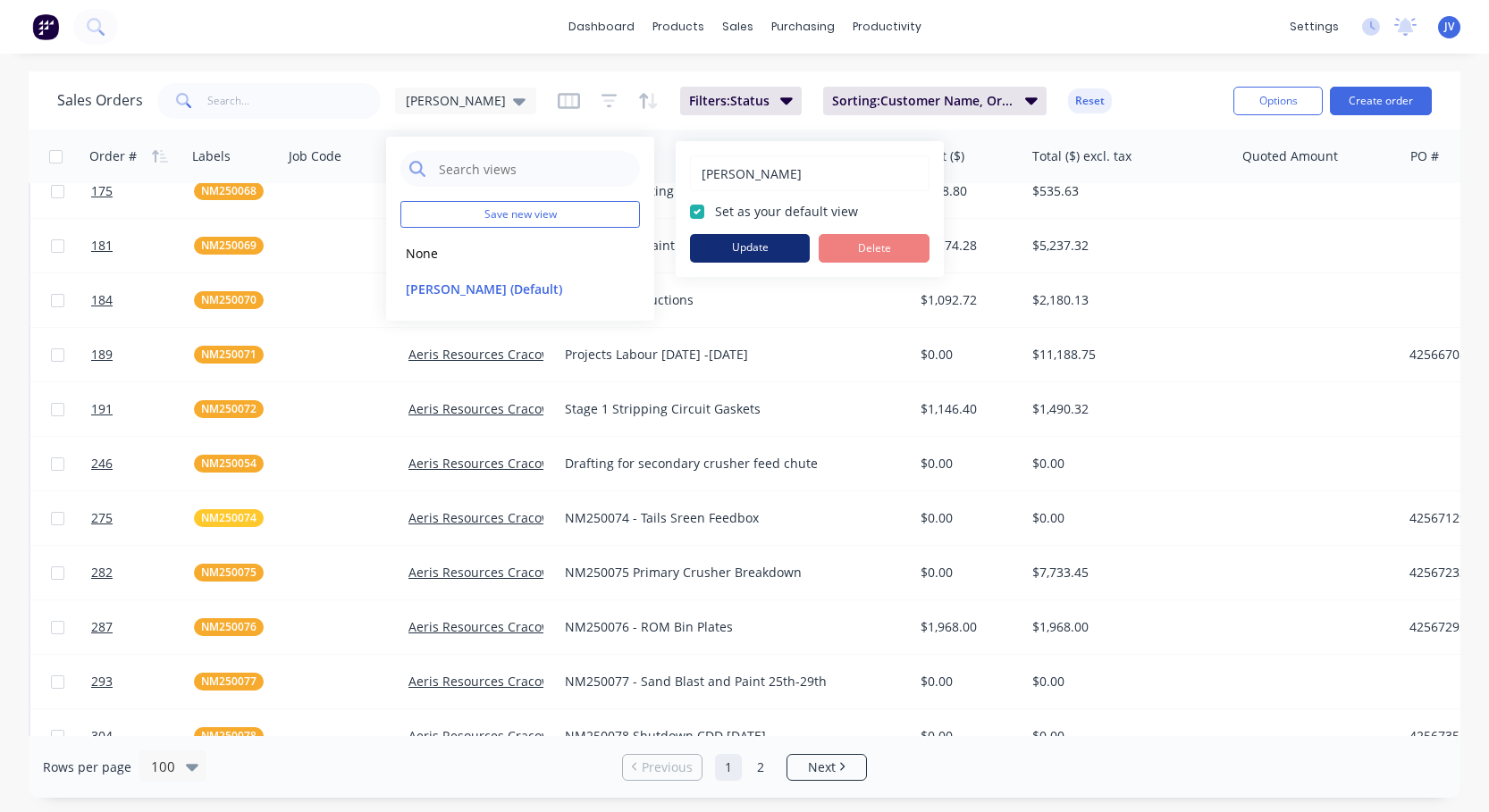
click at [702, 255] on button "Update" at bounding box center [750, 248] width 119 height 28
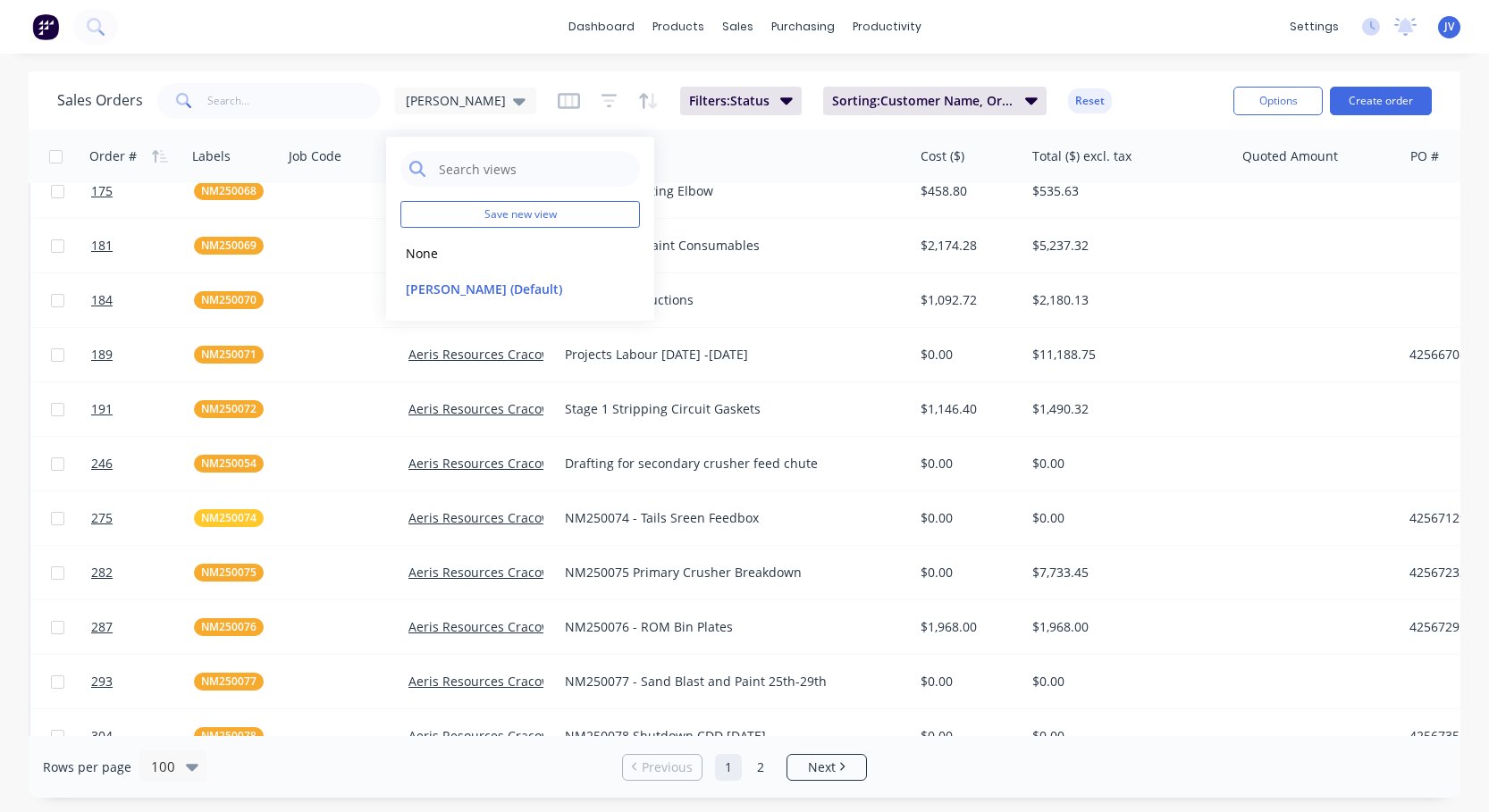
click at [1150, 89] on div "Sales Orders [PERSON_NAME]: Status Sorting: Customer Name, Order # Reset" at bounding box center [637, 101] width 1162 height 44
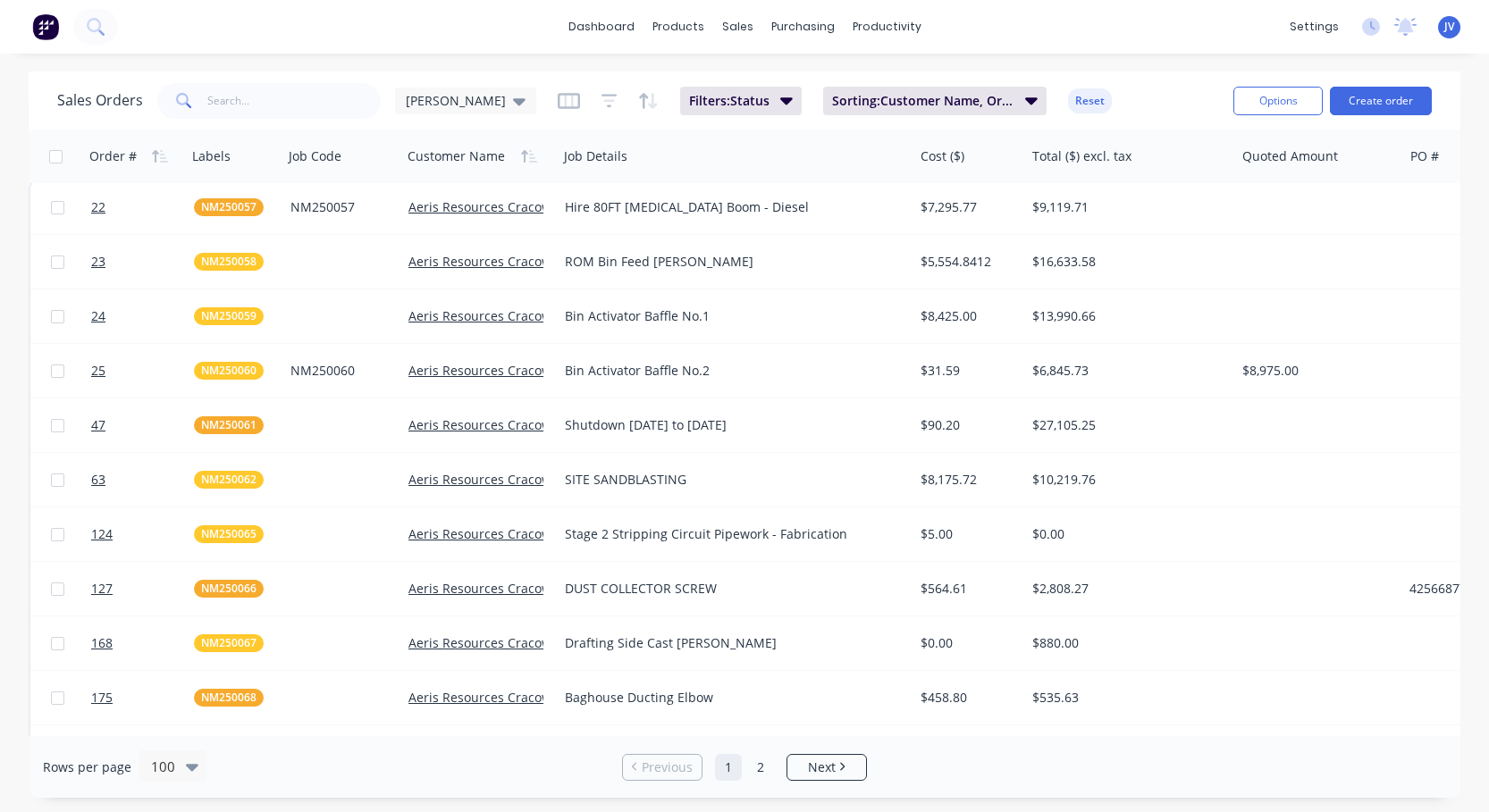
scroll to position [0, 0]
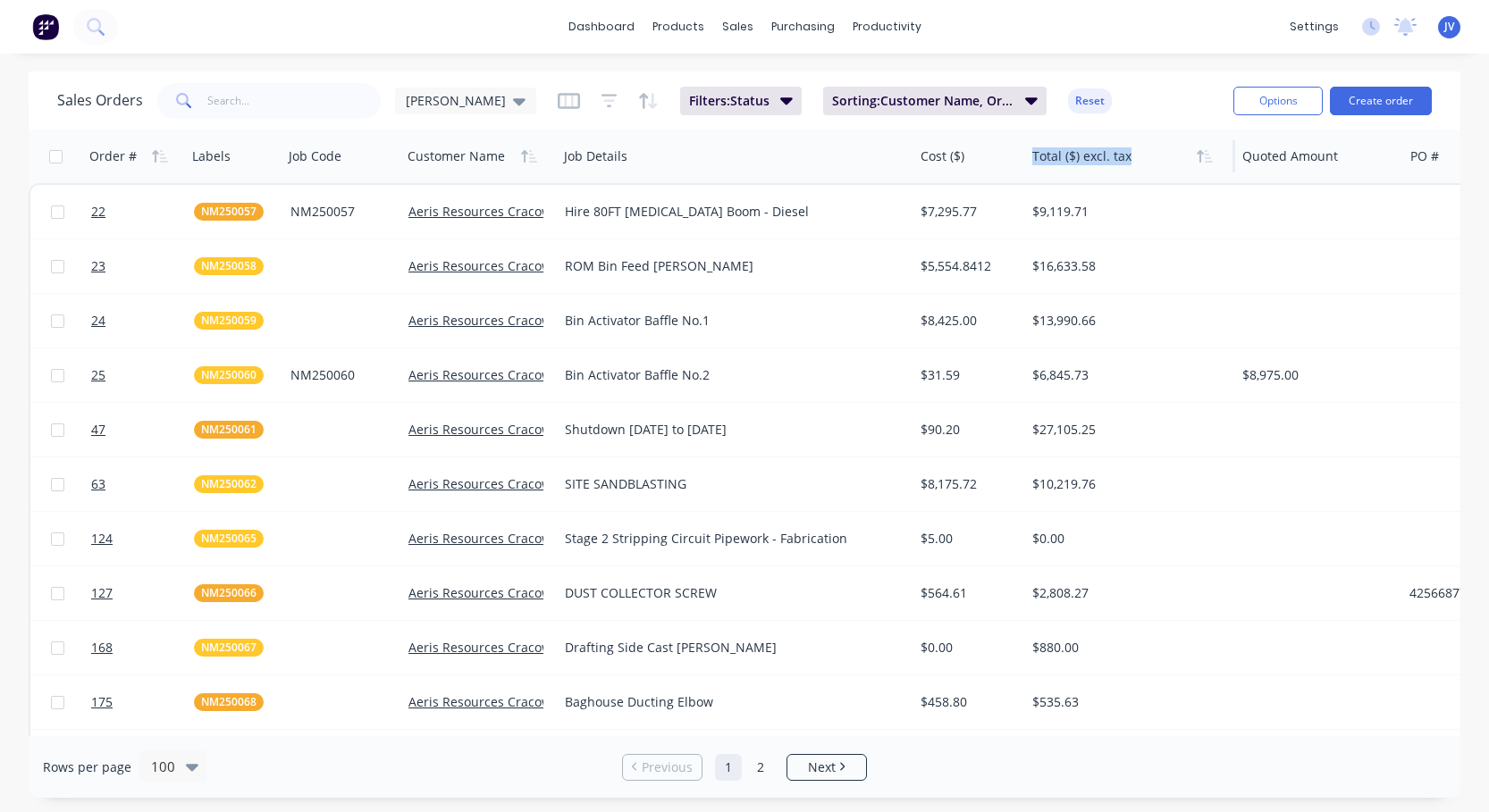
drag, startPoint x: 1230, startPoint y: 158, endPoint x: 1178, endPoint y: 160, distance: 52.0
click at [1178, 160] on div "Total ($) excl. tax" at bounding box center [1130, 156] width 210 height 53
drag, startPoint x: 1401, startPoint y: 158, endPoint x: 1357, endPoint y: 162, distance: 44.2
click at [1357, 162] on div "Quoted Amount" at bounding box center [1313, 156] width 156 height 53
drag, startPoint x: 1391, startPoint y: 160, endPoint x: 1282, endPoint y: 160, distance: 109.0
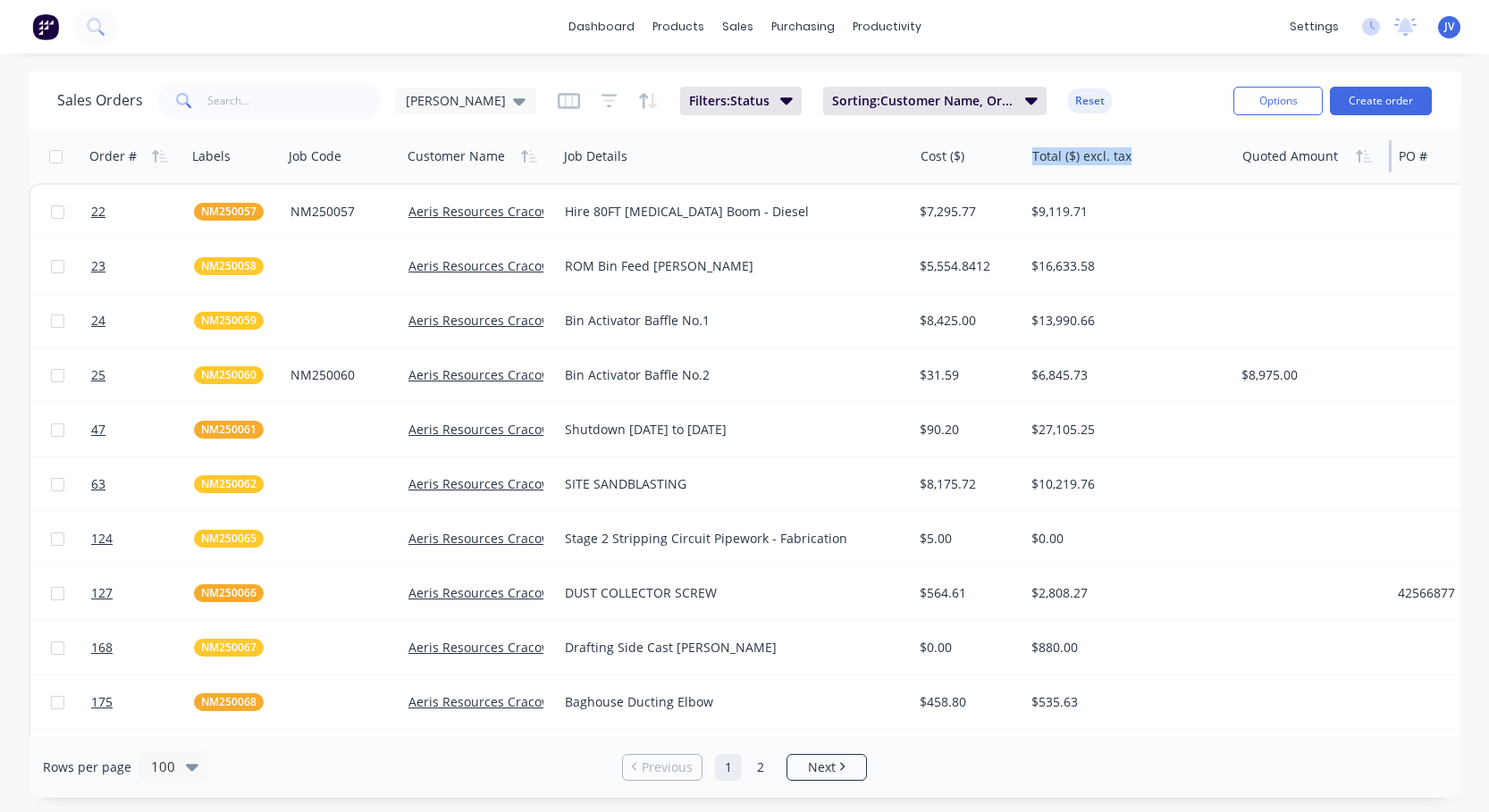
click at [1364, 160] on div "Quoted Amount" at bounding box center [1313, 156] width 156 height 53
click at [513, 107] on icon at bounding box center [519, 100] width 13 height 19
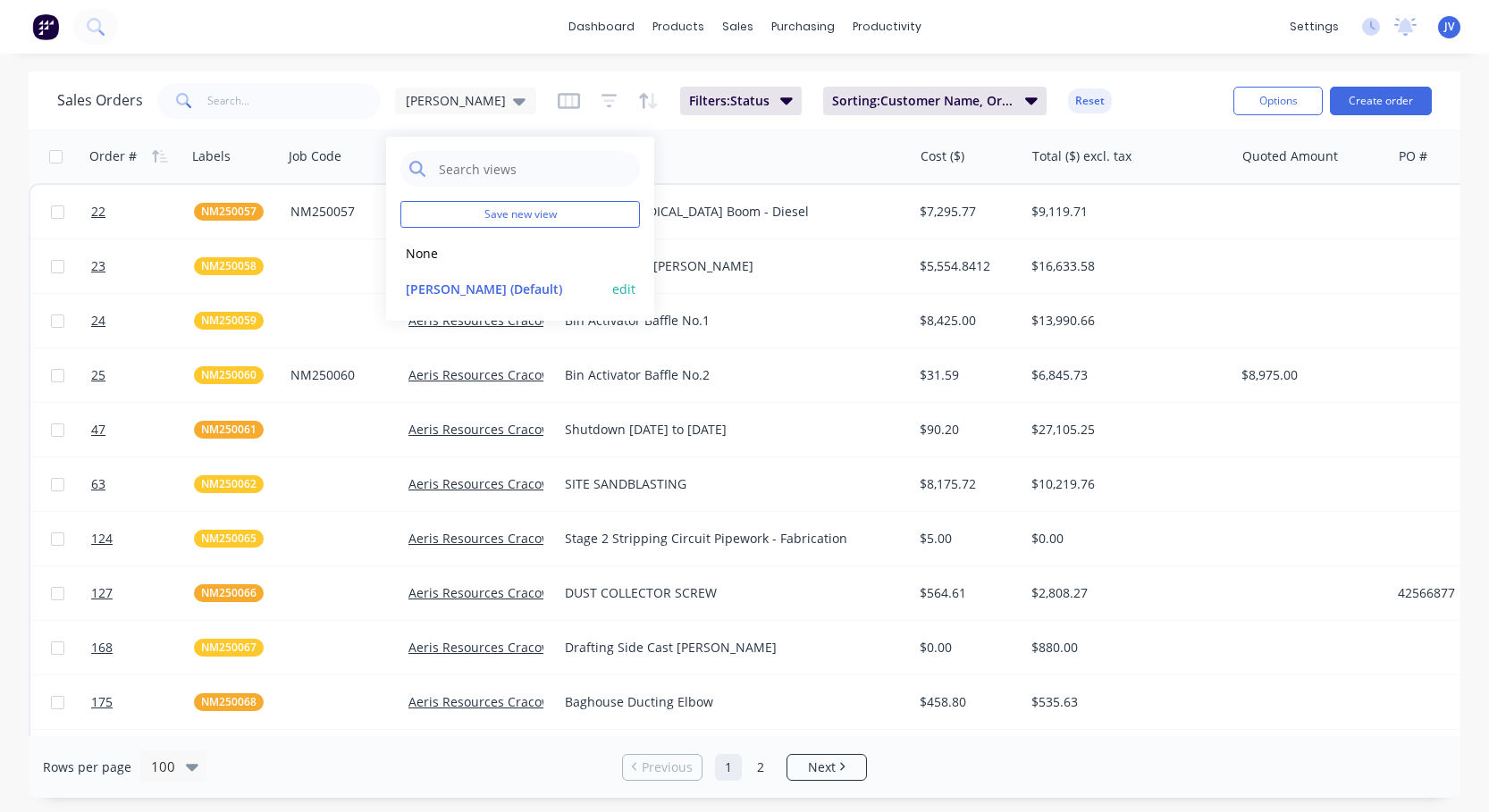
click at [627, 287] on button "edit" at bounding box center [623, 288] width 23 height 18
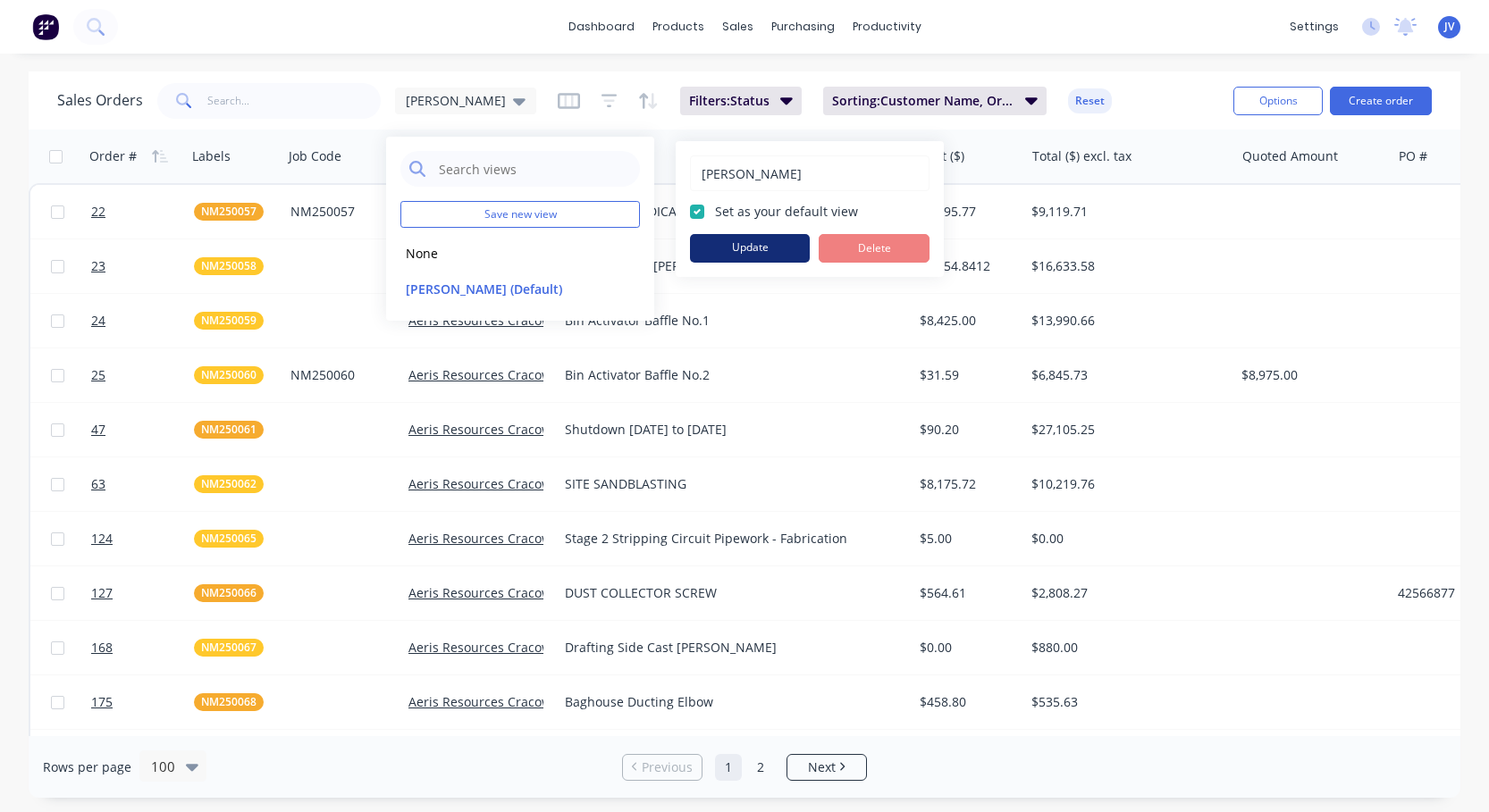
click at [761, 251] on button "Update" at bounding box center [750, 248] width 119 height 28
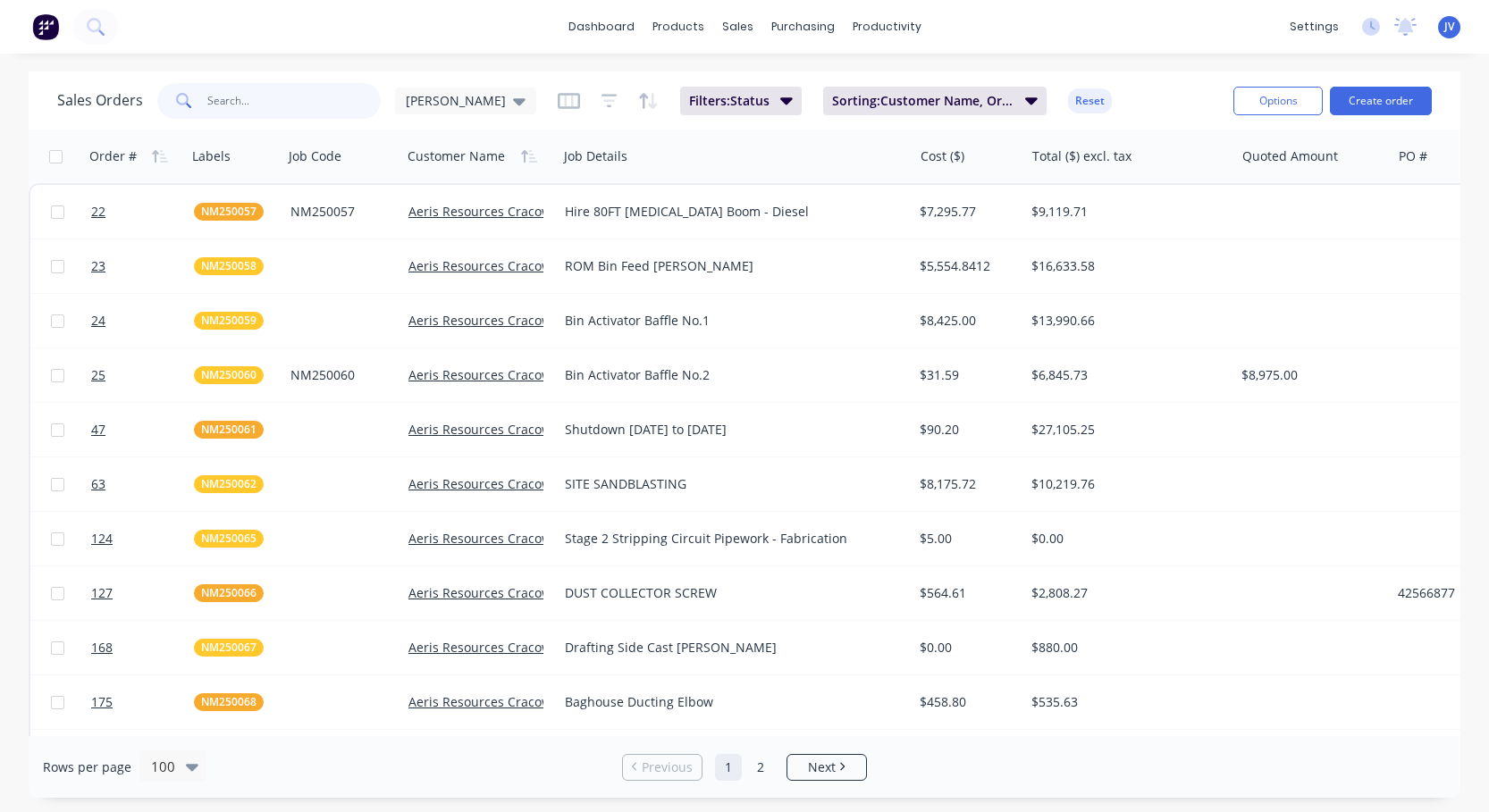
click at [257, 96] on input "text" at bounding box center [295, 100] width 175 height 36
